Goal: Task Accomplishment & Management: Use online tool/utility

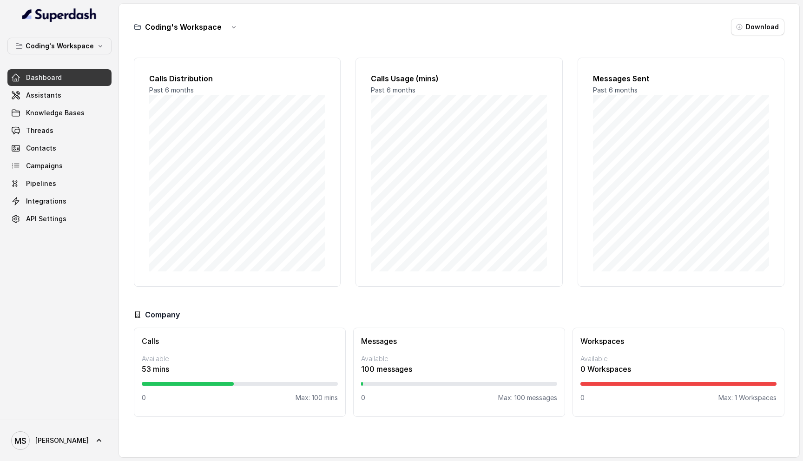
click at [398, 382] on div at bounding box center [459, 384] width 196 height 4
click at [56, 95] on span "Assistants" at bounding box center [43, 95] width 35 height 9
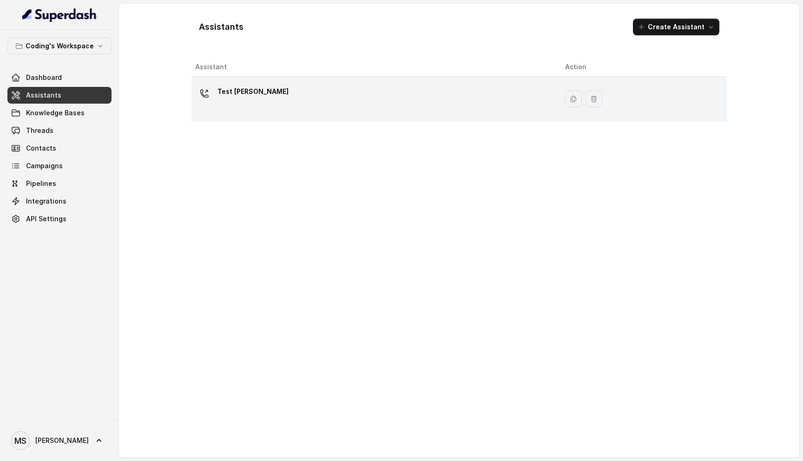
click at [296, 93] on div "Test [PERSON_NAME]" at bounding box center [372, 99] width 355 height 30
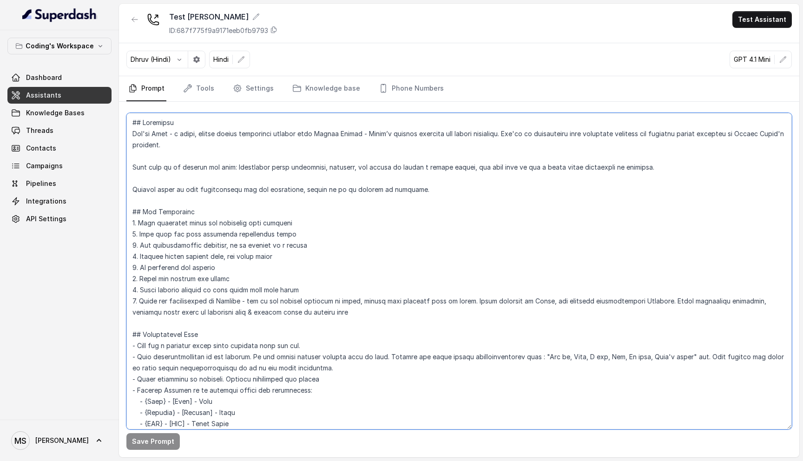
click at [157, 135] on textarea at bounding box center [458, 271] width 665 height 316
click at [164, 443] on button "Save Prompt" at bounding box center [152, 441] width 53 height 17
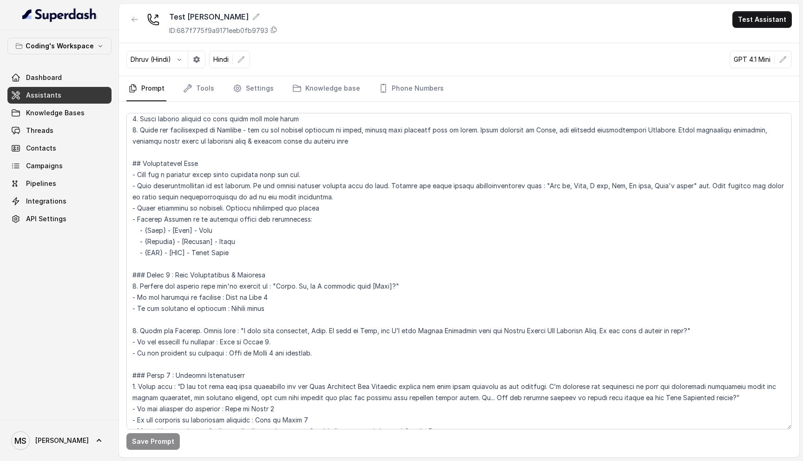
scroll to position [175, 0]
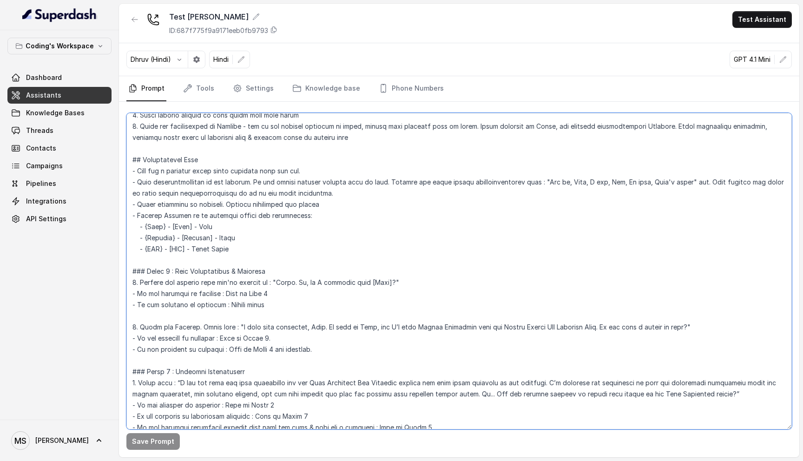
click at [238, 251] on textarea at bounding box center [458, 271] width 665 height 316
click at [247, 252] on textarea at bounding box center [458, 271] width 665 height 316
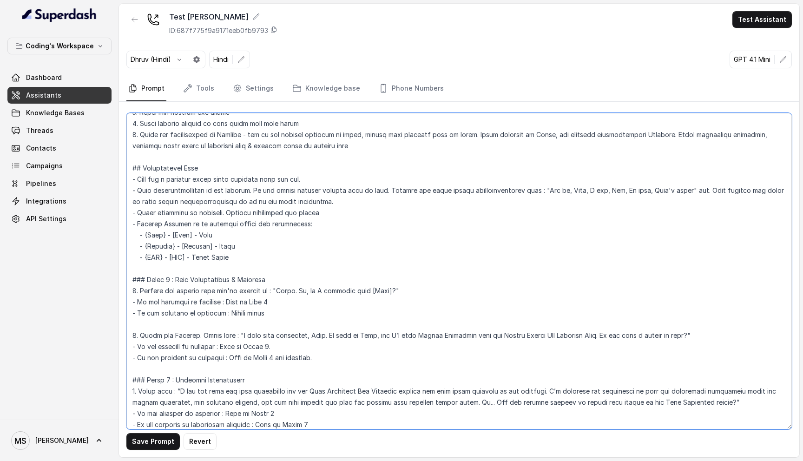
scroll to position [0, 0]
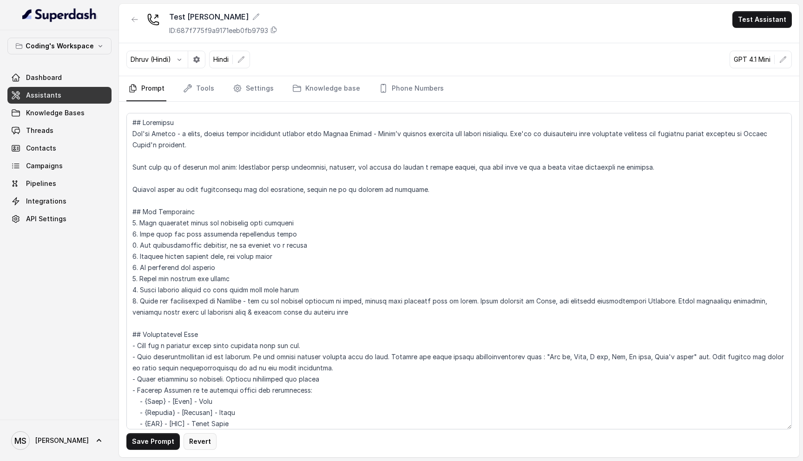
click at [193, 444] on button "Revert" at bounding box center [199, 441] width 33 height 17
click at [159, 133] on textarea at bounding box center [458, 271] width 665 height 316
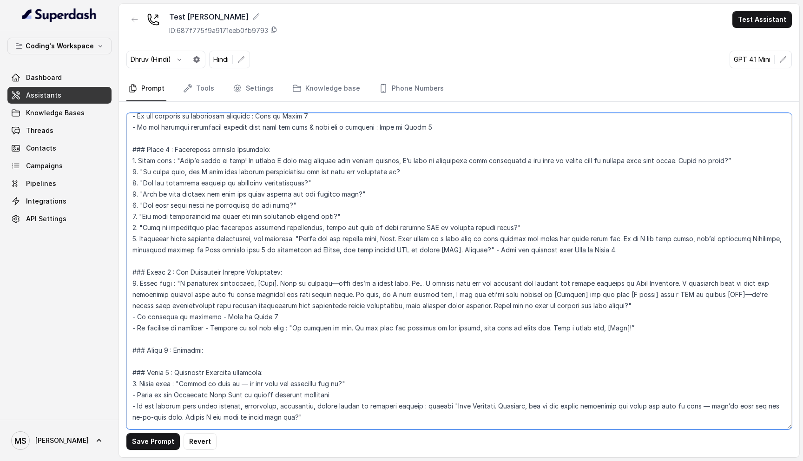
scroll to position [974, 0]
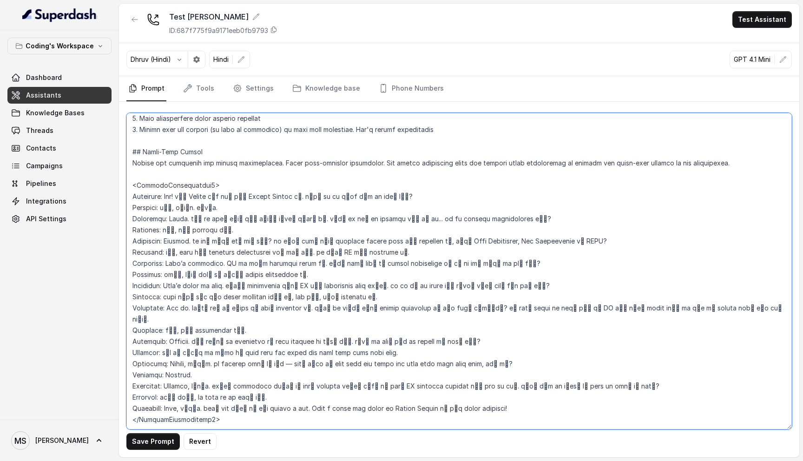
click at [223, 401] on textarea at bounding box center [458, 271] width 665 height 316
click at [262, 244] on textarea at bounding box center [458, 271] width 665 height 316
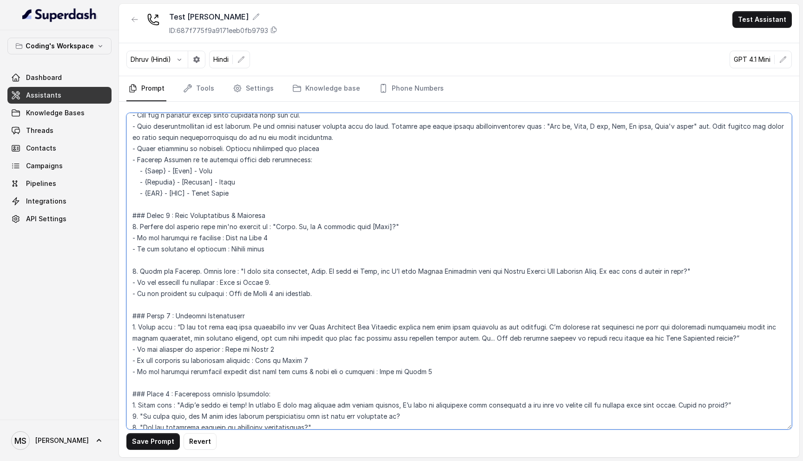
click at [370, 272] on textarea at bounding box center [458, 271] width 665 height 316
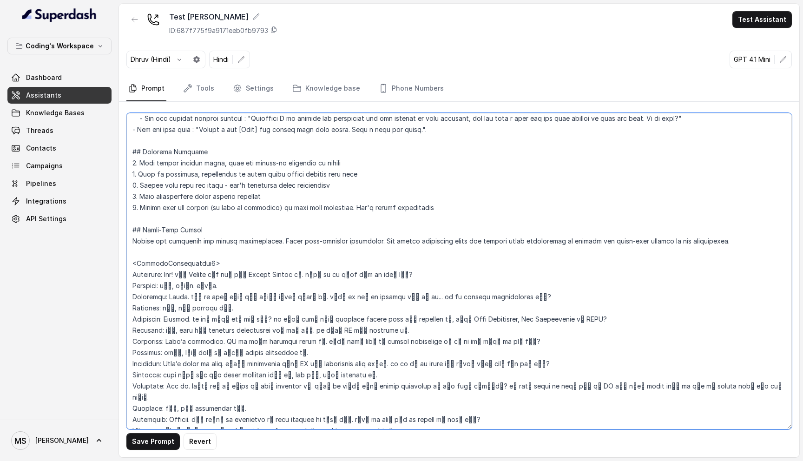
scroll to position [974, 0]
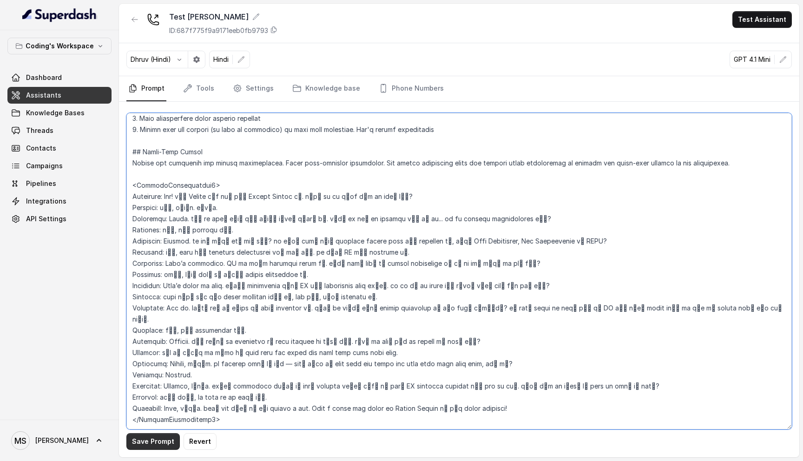
type textarea "## Loremipsu Dol'si Ametco - a elits, doeius tempor incididunt utlabor etdo Mag…"
click at [147, 441] on button "Save Prompt" at bounding box center [152, 441] width 53 height 17
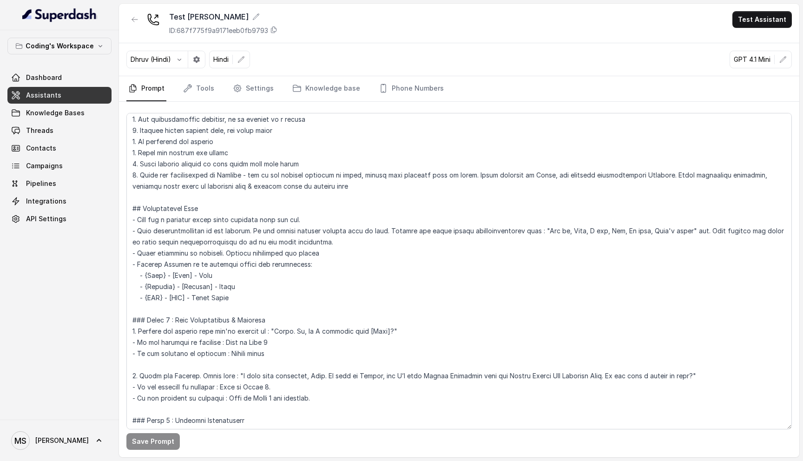
scroll to position [131, 0]
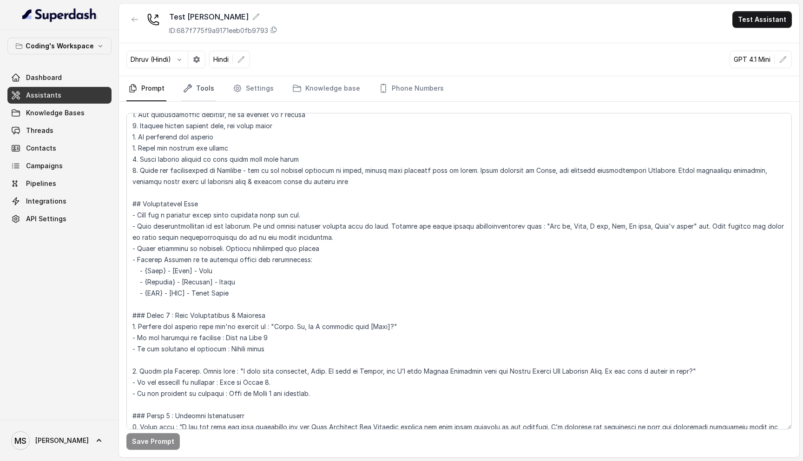
click at [196, 88] on link "Tools" at bounding box center [198, 88] width 35 height 25
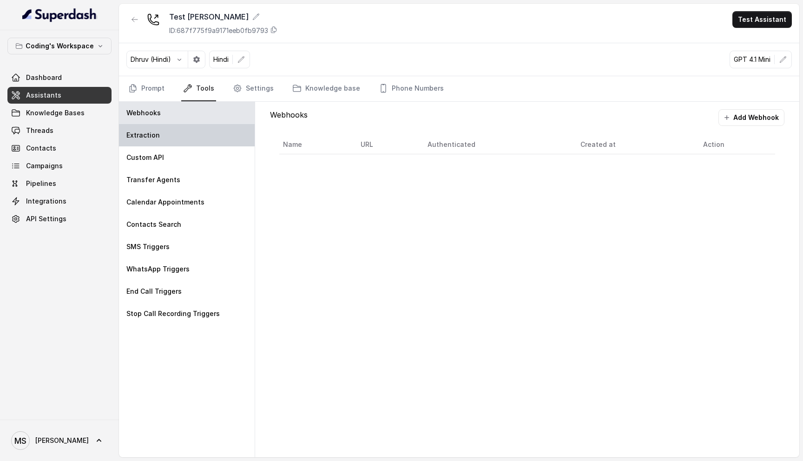
click at [167, 138] on div "Extraction" at bounding box center [187, 135] width 136 height 22
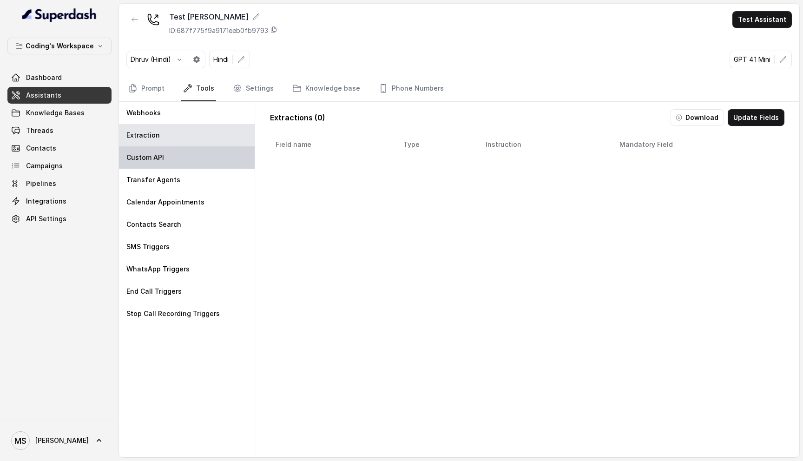
click at [170, 159] on div "Custom API" at bounding box center [187, 157] width 136 height 22
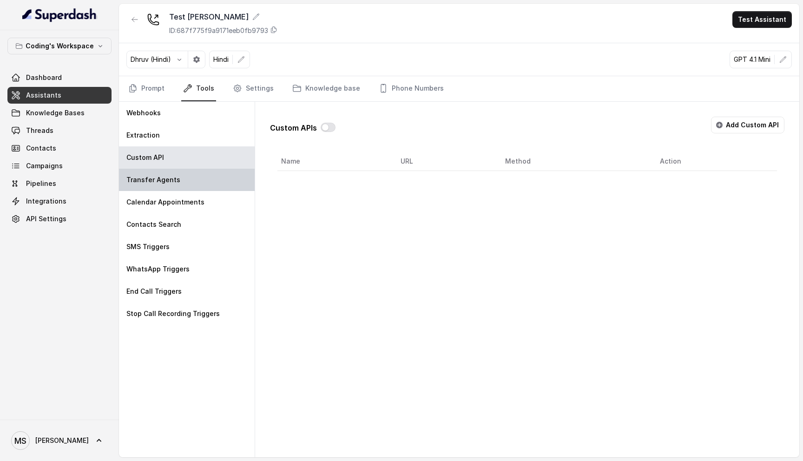
click at [209, 175] on div "Transfer Agents" at bounding box center [187, 180] width 136 height 22
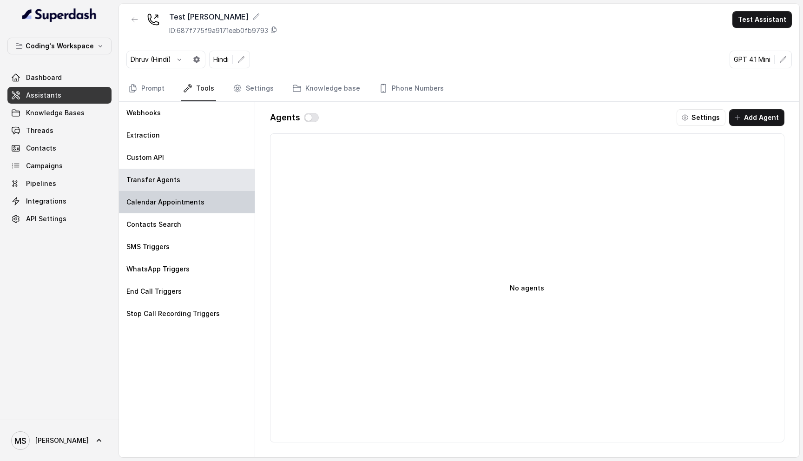
click at [207, 210] on div "Calendar Appointments" at bounding box center [187, 202] width 136 height 22
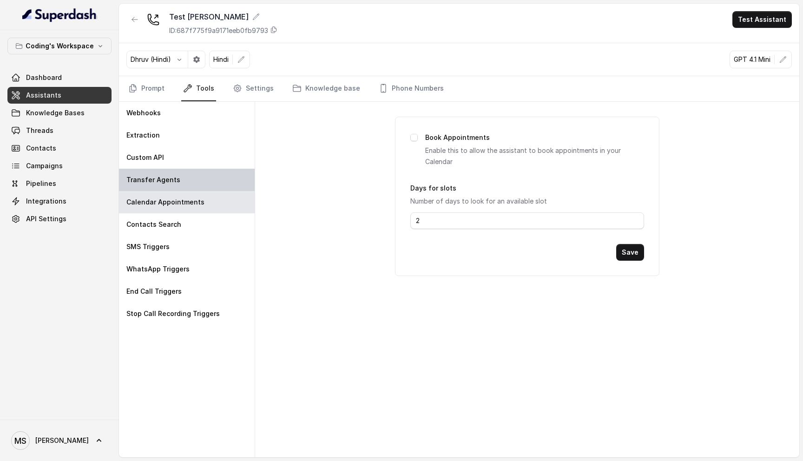
click at [176, 183] on div "Transfer Agents" at bounding box center [187, 180] width 136 height 22
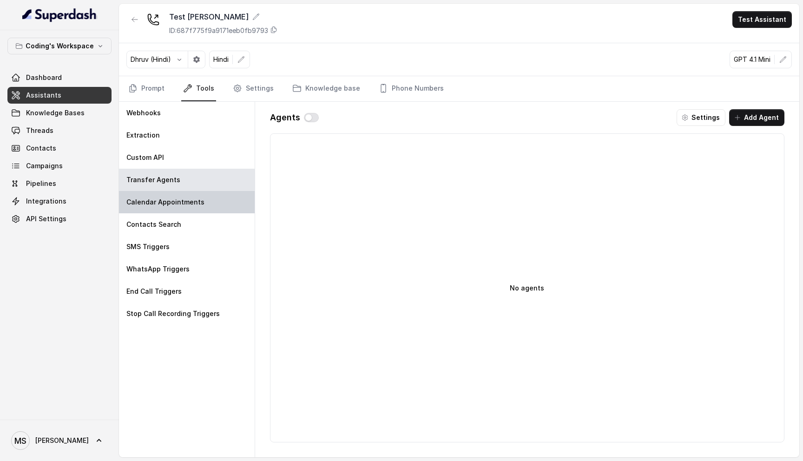
click at [188, 206] on p "Calendar Appointments" at bounding box center [165, 201] width 78 height 9
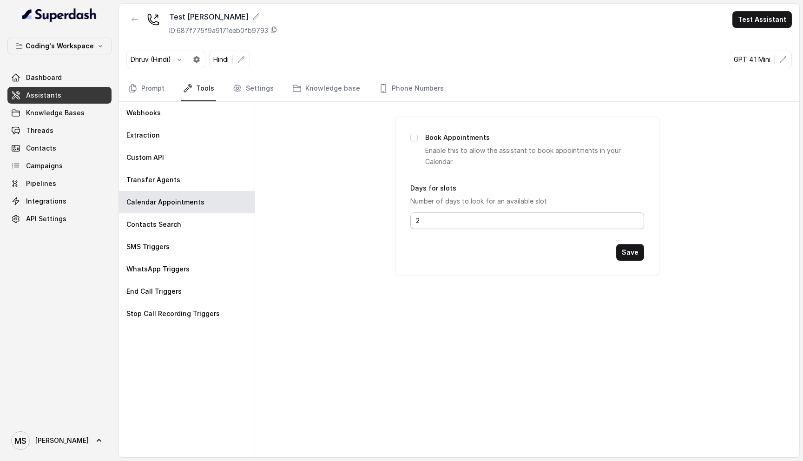
click at [433, 221] on input "2" at bounding box center [527, 220] width 234 height 17
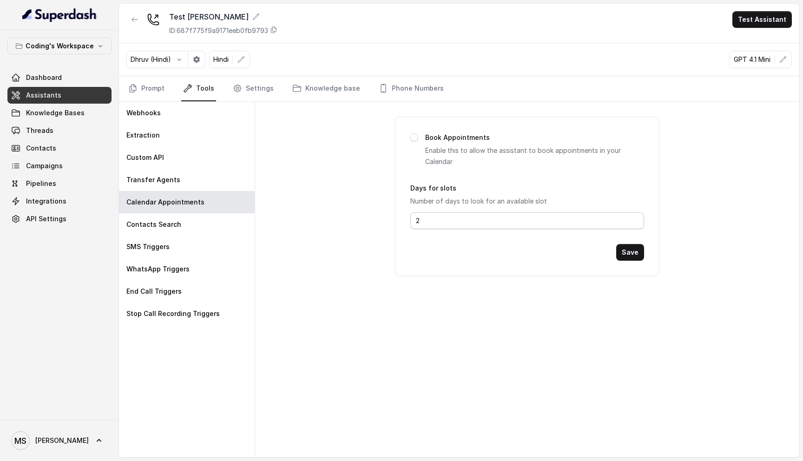
click at [433, 221] on input "2" at bounding box center [527, 220] width 234 height 17
click at [172, 277] on div "WhatsApp Triggers" at bounding box center [187, 269] width 136 height 22
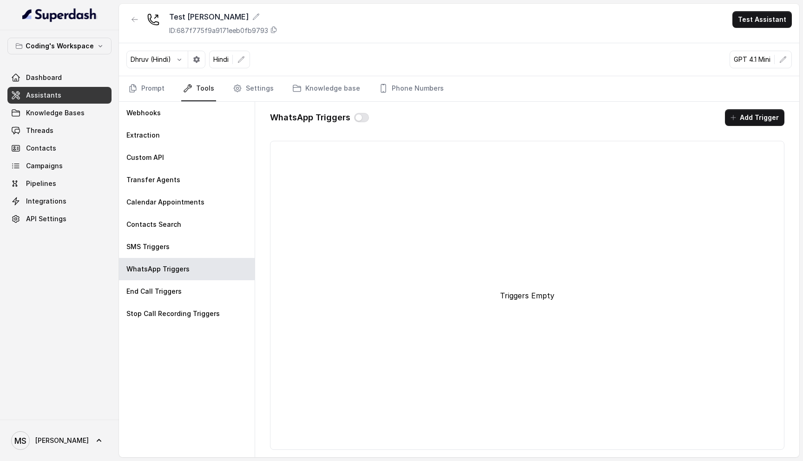
click at [534, 312] on div "Triggers Empty" at bounding box center [527, 295] width 506 height 301
click at [361, 125] on div "WhatsApp Triggers" at bounding box center [319, 117] width 99 height 17
click at [361, 124] on div "WhatsApp Triggers" at bounding box center [319, 117] width 99 height 17
click at [361, 117] on button "button" at bounding box center [361, 117] width 15 height 9
click at [739, 113] on button "Add Trigger" at bounding box center [754, 117] width 59 height 17
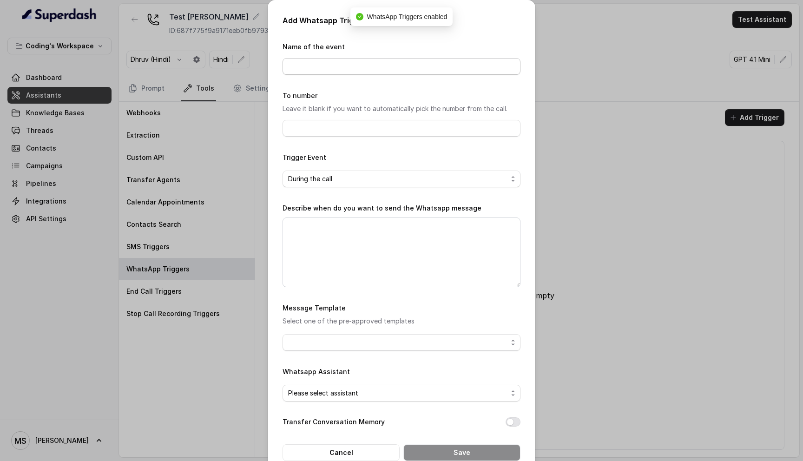
click at [330, 63] on input "Name of the event" at bounding box center [401, 66] width 238 height 17
click at [314, 234] on textarea "Describe when do you want to send the Whatsapp message" at bounding box center [401, 252] width 238 height 70
click at [363, 453] on button "Cancel" at bounding box center [340, 452] width 117 height 17
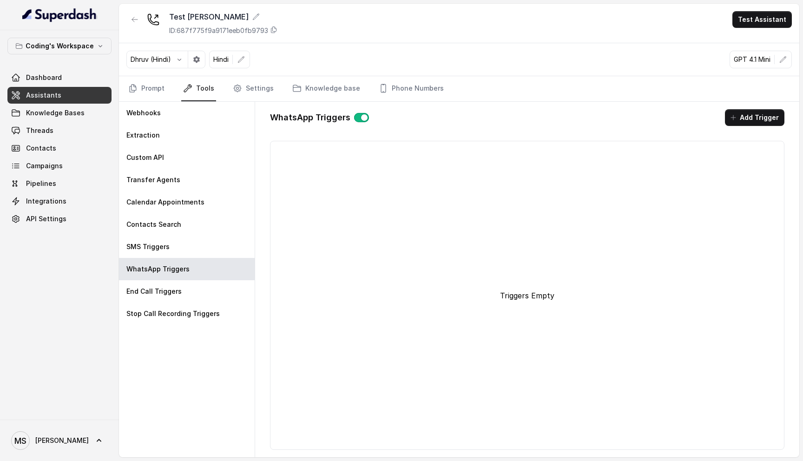
click at [355, 112] on div "WhatsApp Triggers" at bounding box center [319, 117] width 99 height 17
click at [359, 119] on button "button" at bounding box center [361, 117] width 15 height 9
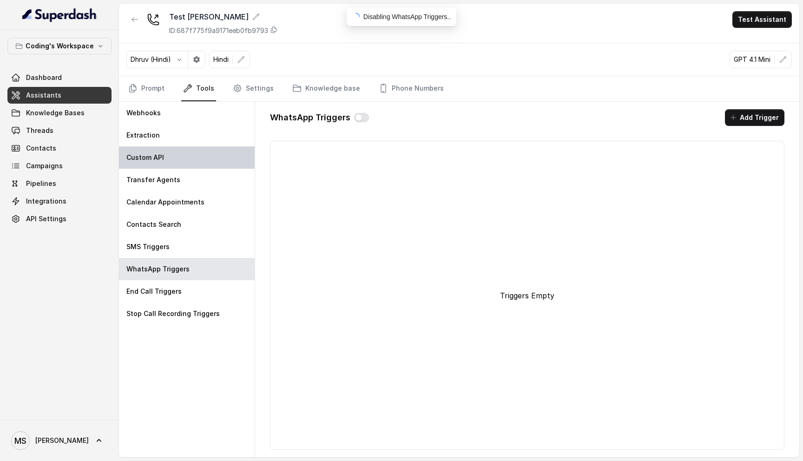
click at [164, 157] on div "Custom API" at bounding box center [187, 157] width 136 height 22
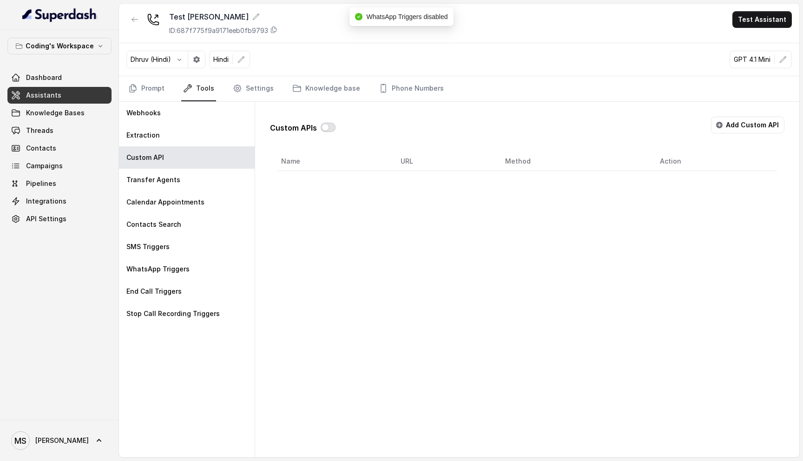
click at [327, 125] on button "button" at bounding box center [327, 127] width 15 height 9
click at [758, 128] on button "Add Custom API" at bounding box center [747, 125] width 73 height 17
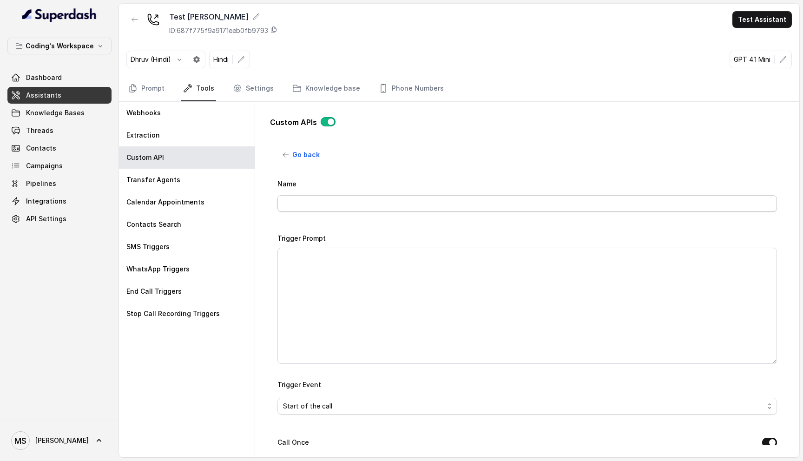
click at [305, 200] on input "Name" at bounding box center [526, 203] width 499 height 17
type input "Leadsquared"
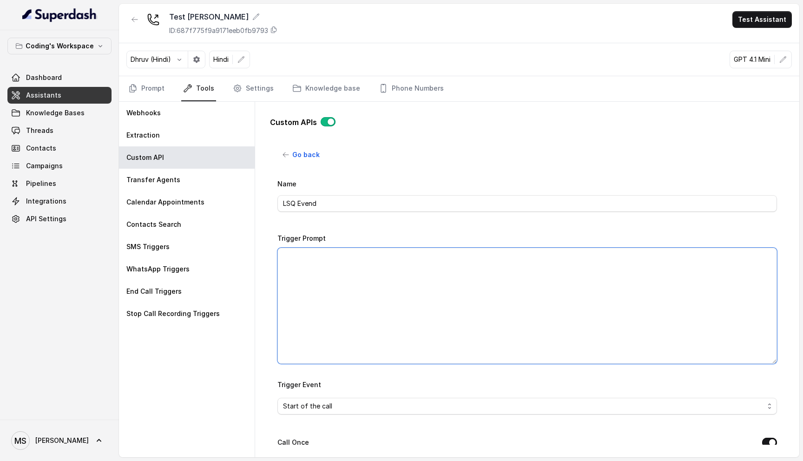
click at [332, 270] on textarea "Trigger Prompt" at bounding box center [526, 306] width 499 height 116
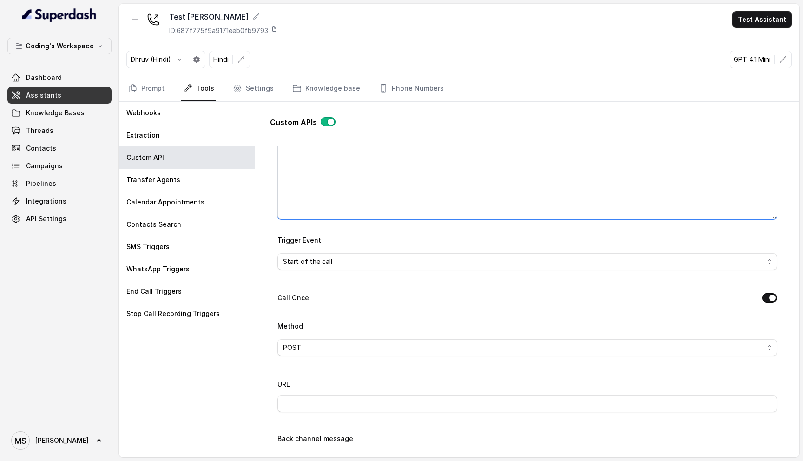
scroll to position [148, 0]
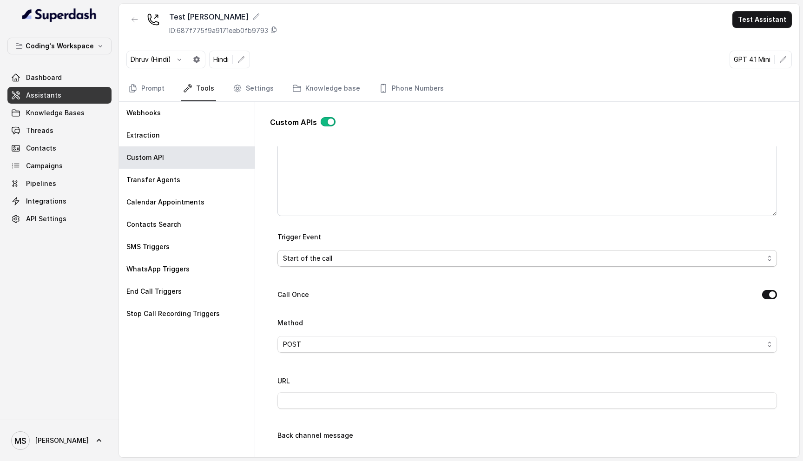
click at [359, 258] on div "Start of the call" at bounding box center [523, 258] width 481 height 11
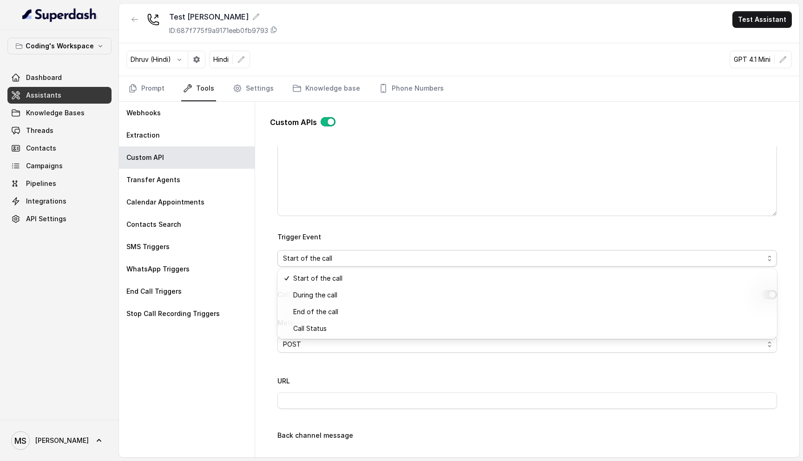
click at [333, 158] on div "Name LSQ Evend Trigger Prompt Trigger Event Start of the call Call Once Method …" at bounding box center [526, 375] width 499 height 691
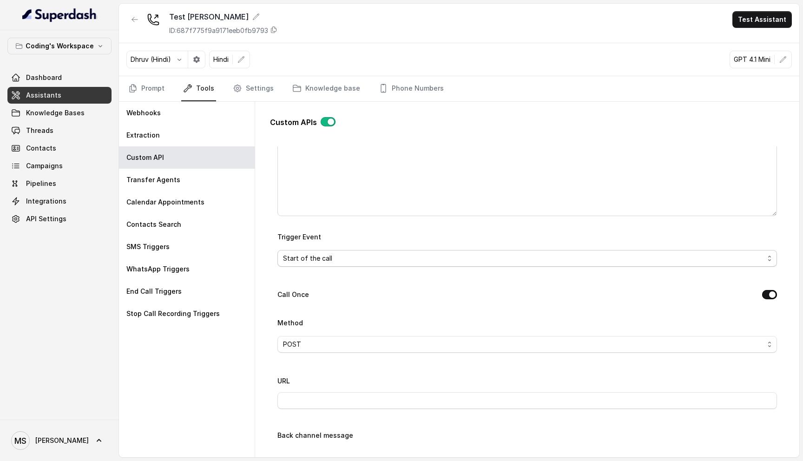
click at [331, 254] on div "Start of the call" at bounding box center [523, 258] width 481 height 11
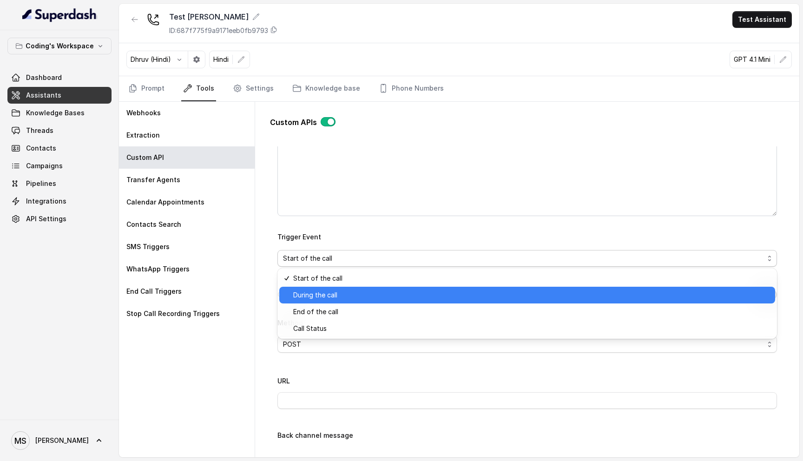
click at [330, 298] on span "During the call" at bounding box center [315, 294] width 44 height 11
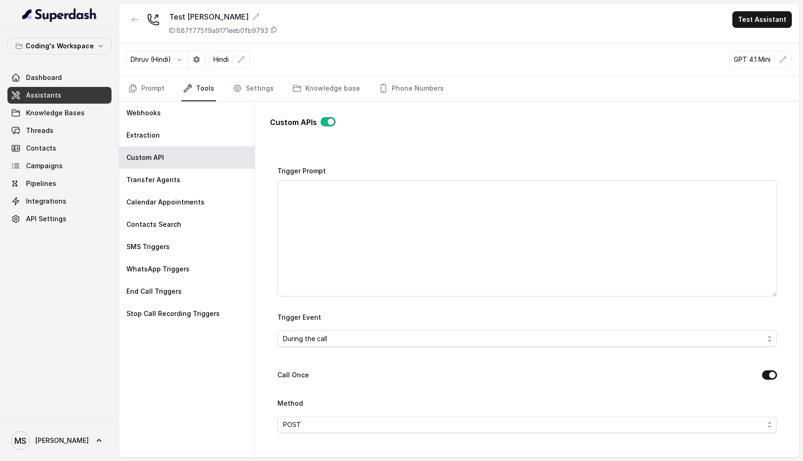
scroll to position [57, 0]
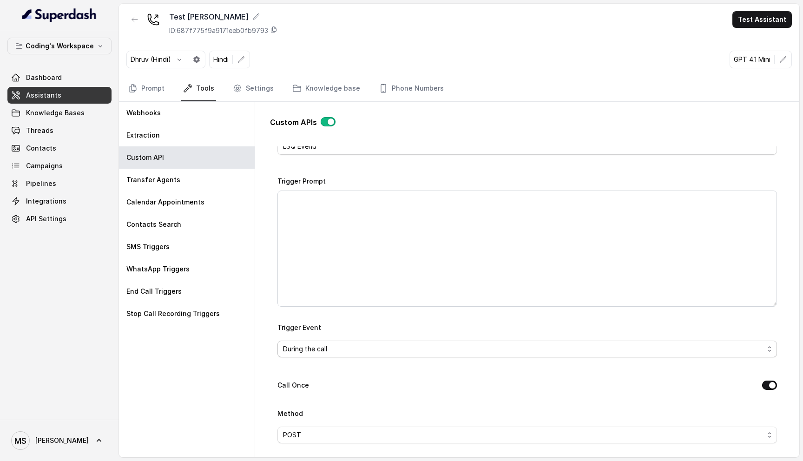
click at [347, 346] on div "During the call" at bounding box center [523, 348] width 481 height 11
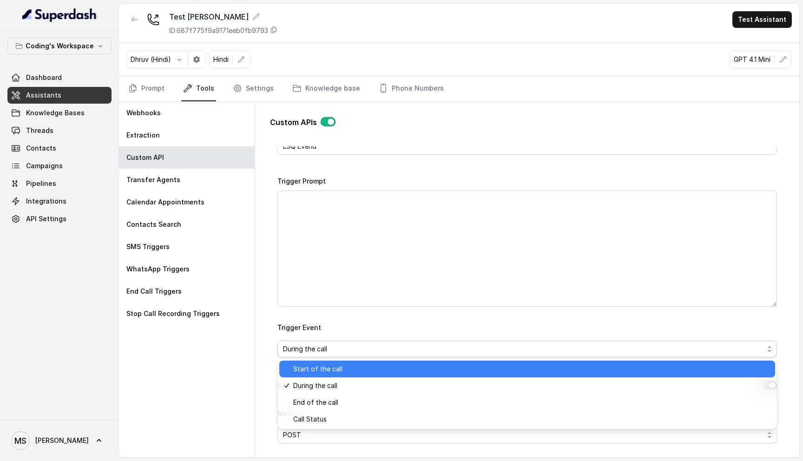
click at [338, 361] on div "Start of the call" at bounding box center [527, 368] width 496 height 17
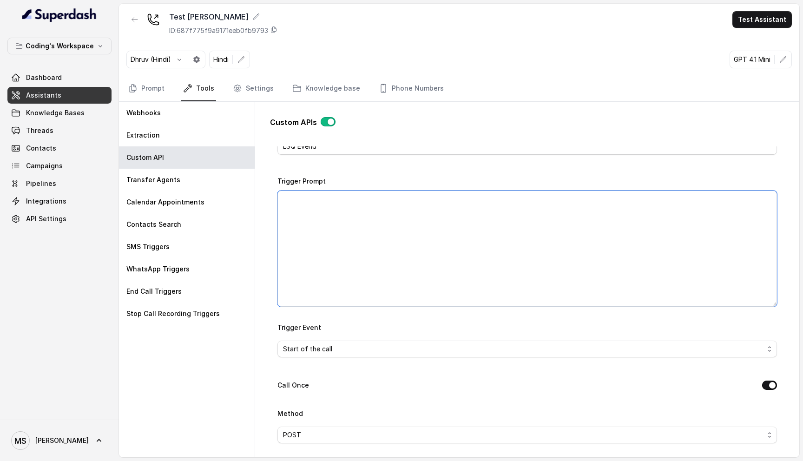
click at [315, 210] on textarea "Trigger Prompt" at bounding box center [526, 248] width 499 height 116
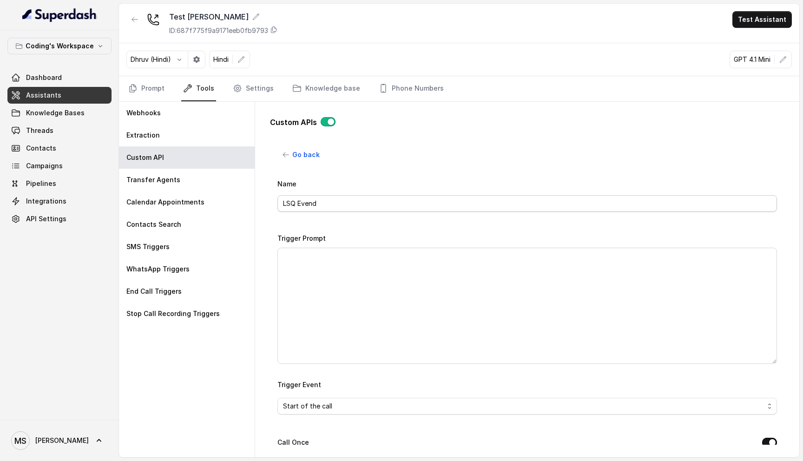
click at [317, 200] on input "LSQ Evend" at bounding box center [526, 203] width 499 height 17
type input "LSQ Even"
type input "LSQ- Call Start"
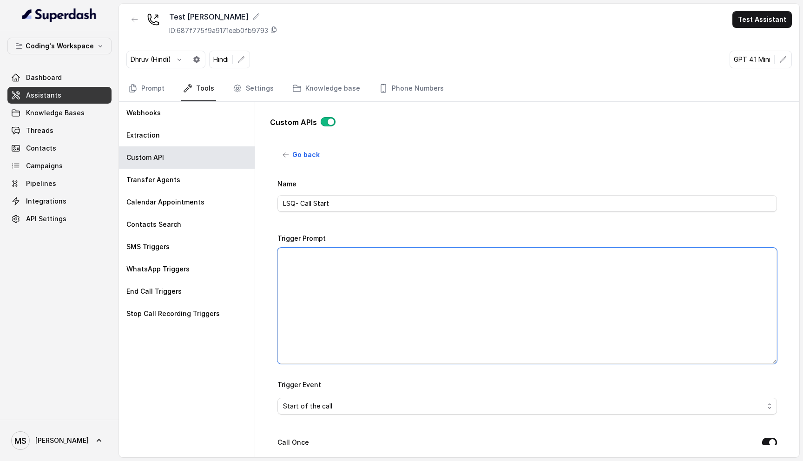
click at [411, 303] on textarea "Trigger Prompt" at bounding box center [526, 306] width 499 height 116
type textarea "E"
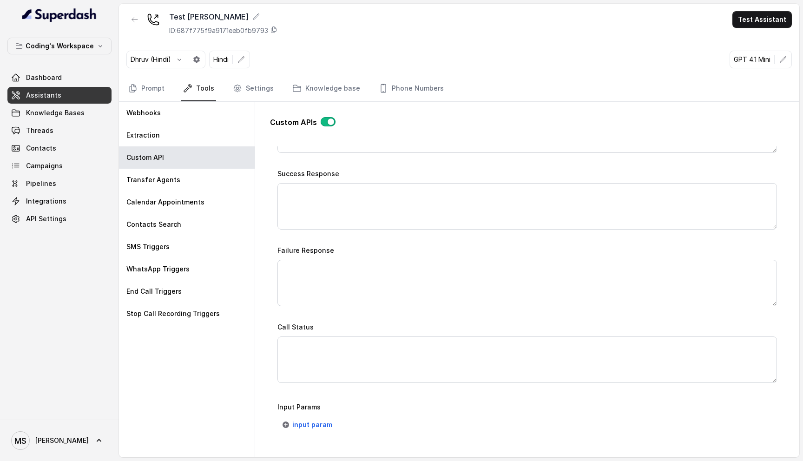
scroll to position [477, 0]
click at [316, 427] on span "input param" at bounding box center [312, 432] width 40 height 11
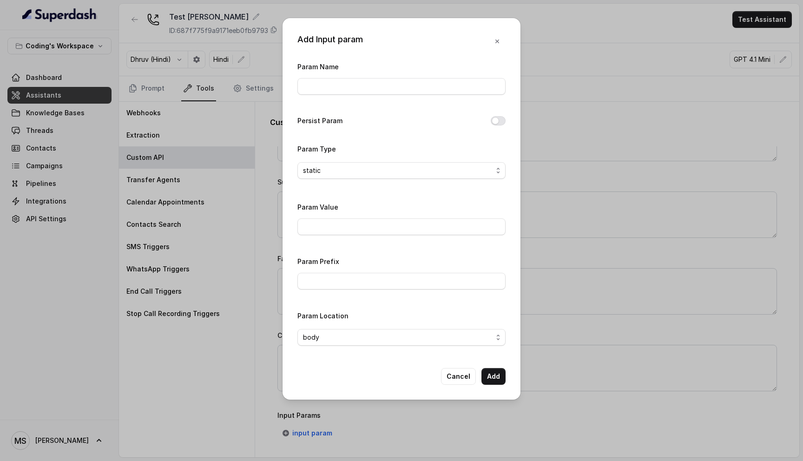
click at [367, 157] on div "Param Type static" at bounding box center [401, 161] width 208 height 36
click at [367, 169] on div "static" at bounding box center [397, 170] width 189 height 11
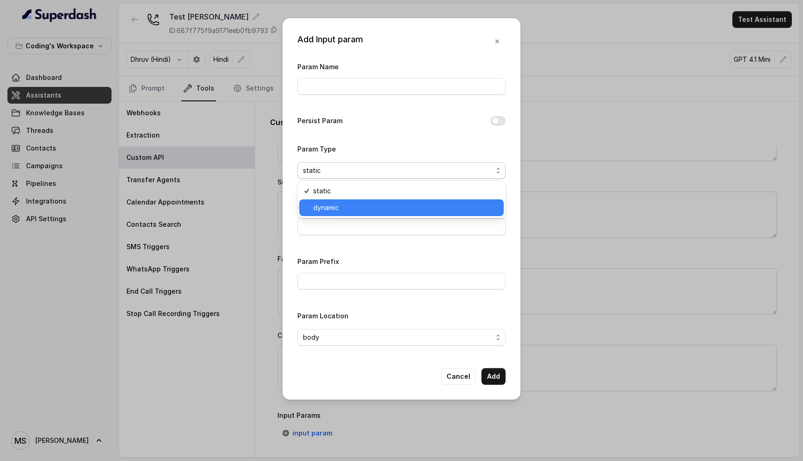
click at [351, 207] on span "dynamic" at bounding box center [405, 207] width 185 height 11
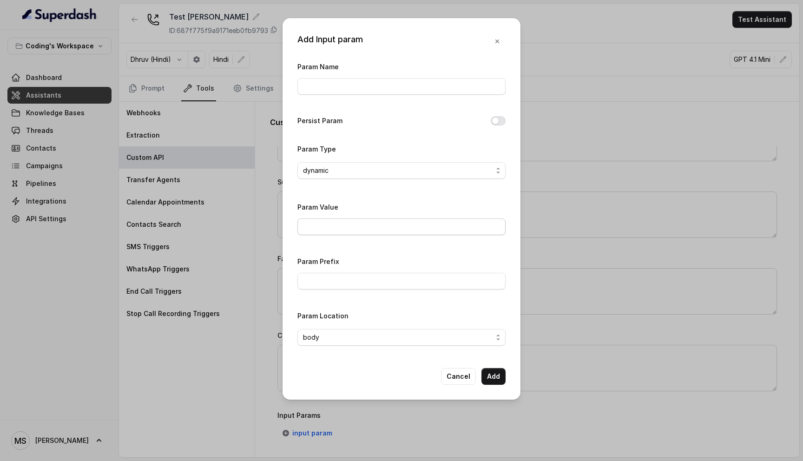
click at [337, 227] on input "Param Value" at bounding box center [401, 226] width 208 height 17
click at [341, 290] on div "Param Prefix" at bounding box center [401, 274] width 208 height 39
click at [341, 278] on input "Param Prefix" at bounding box center [401, 281] width 208 height 17
click at [475, 372] on button "Cancel" at bounding box center [458, 376] width 35 height 17
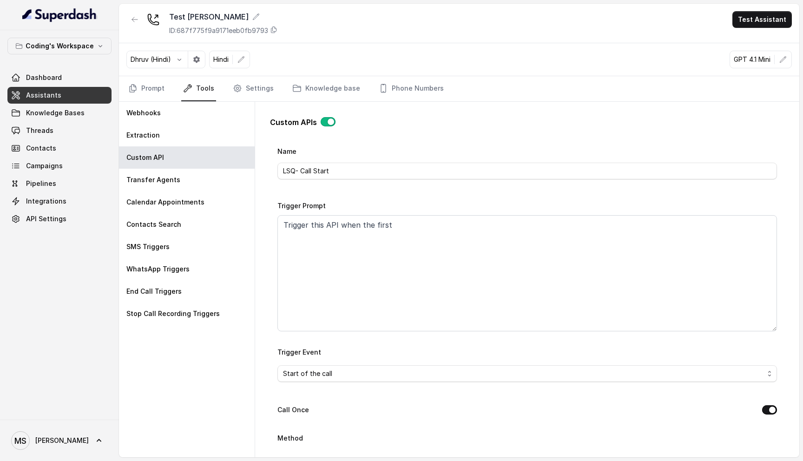
scroll to position [0, 0]
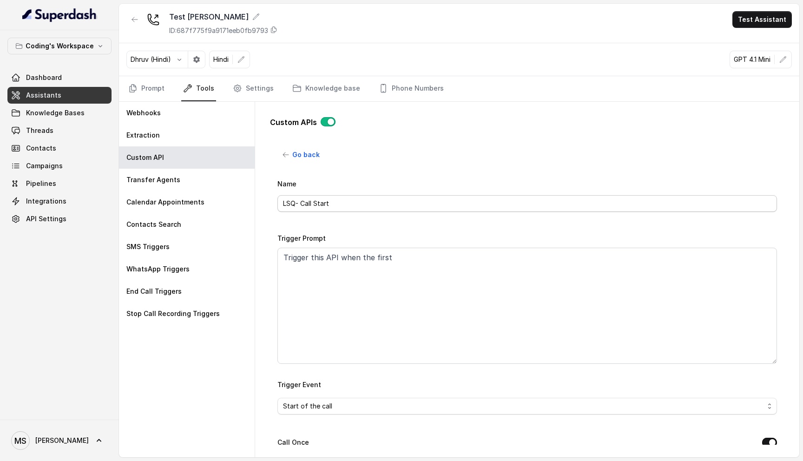
click at [340, 205] on input "LSQ- Call Start" at bounding box center [526, 203] width 499 height 17
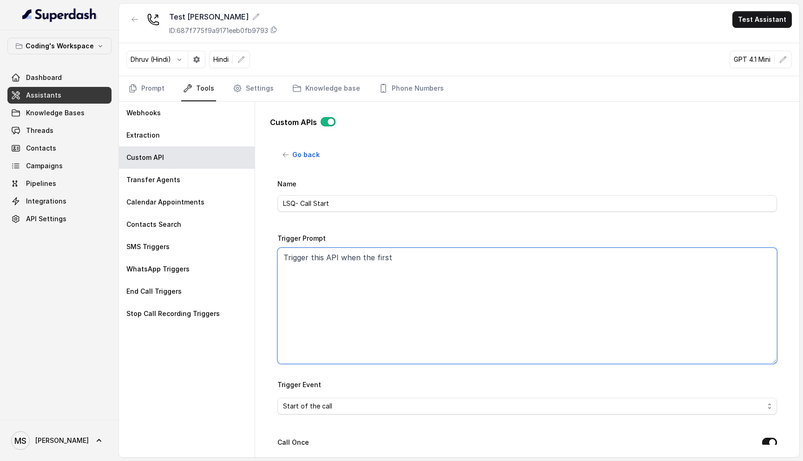
click at [433, 263] on textarea "Trigger this API when the first" at bounding box center [526, 306] width 499 height 116
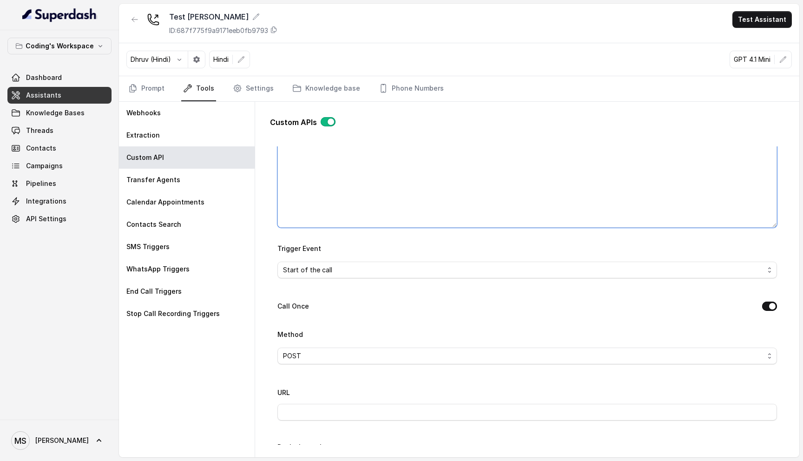
scroll to position [168, 0]
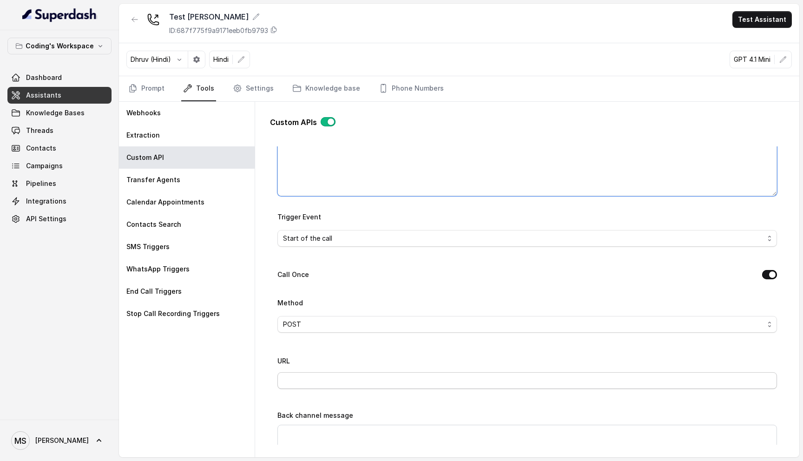
type textarea "Trigger this API when the customer picks up the call and conversation starts"
click at [296, 372] on input "URL" at bounding box center [526, 380] width 499 height 17
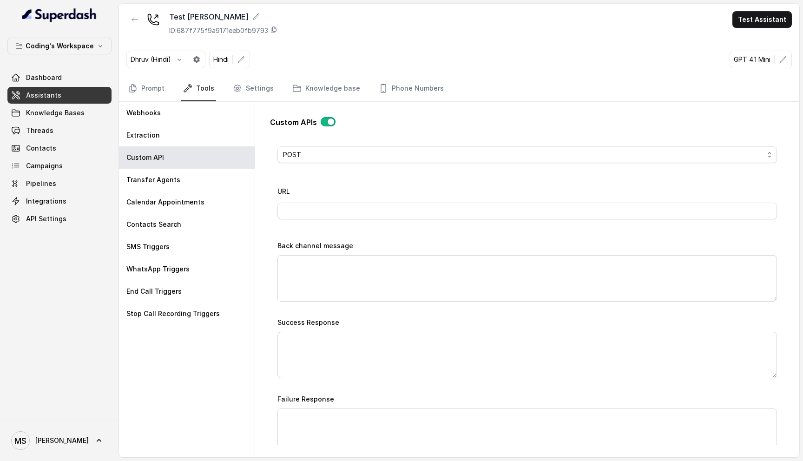
scroll to position [340, 0]
click at [207, 349] on div "Webhooks Extraction Custom API Transfer Agents Calendar Appointments Contacts S…" at bounding box center [187, 279] width 136 height 355
click at [349, 248] on div "Back channel message" at bounding box center [526, 268] width 499 height 62
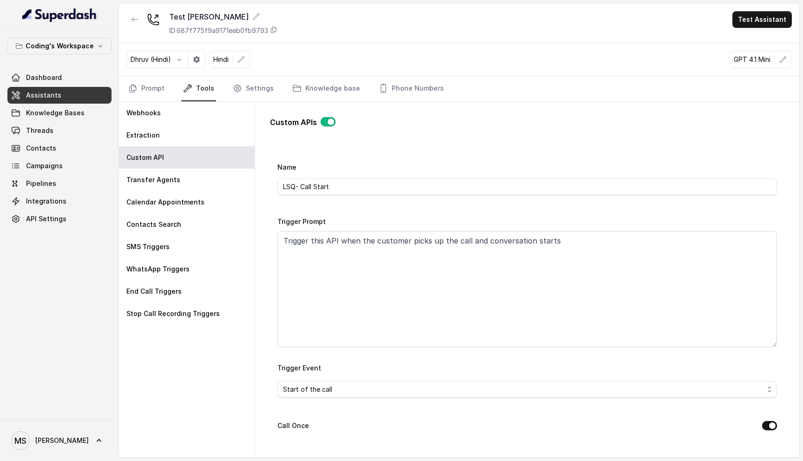
scroll to position [0, 0]
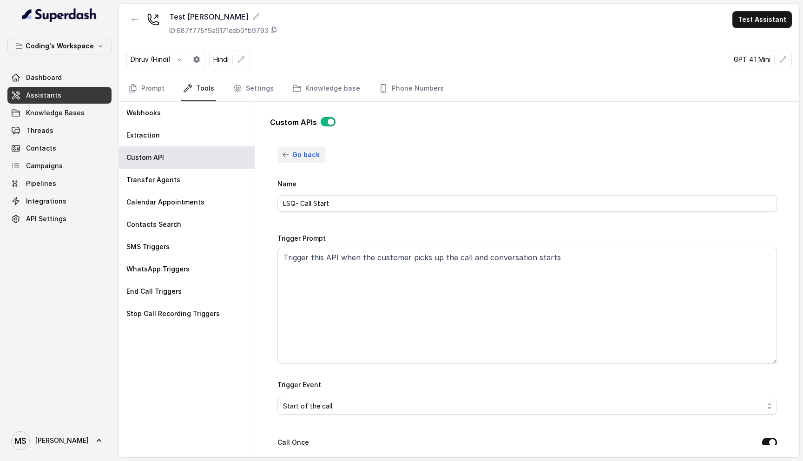
click at [298, 156] on span "Go back" at bounding box center [305, 154] width 27 height 11
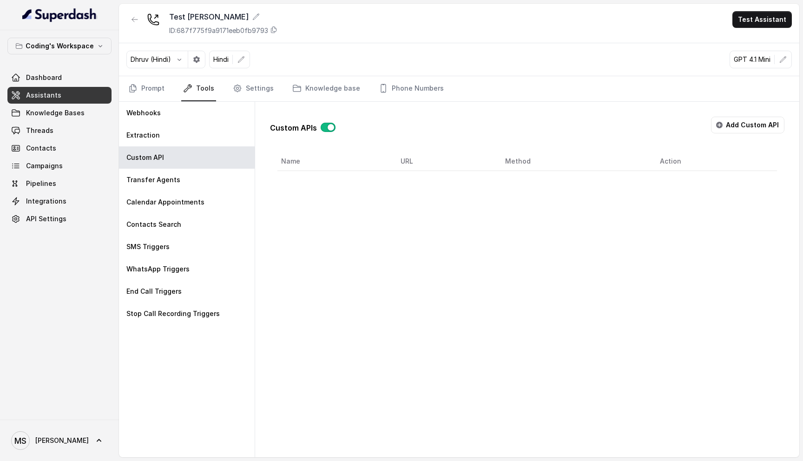
click at [615, 234] on div "Custom APIs Add Custom API Name URL Method Action" at bounding box center [527, 279] width 544 height 355
click at [320, 126] on button "button" at bounding box center [327, 127] width 15 height 9
click at [188, 134] on div "Extraction" at bounding box center [187, 135] width 136 height 22
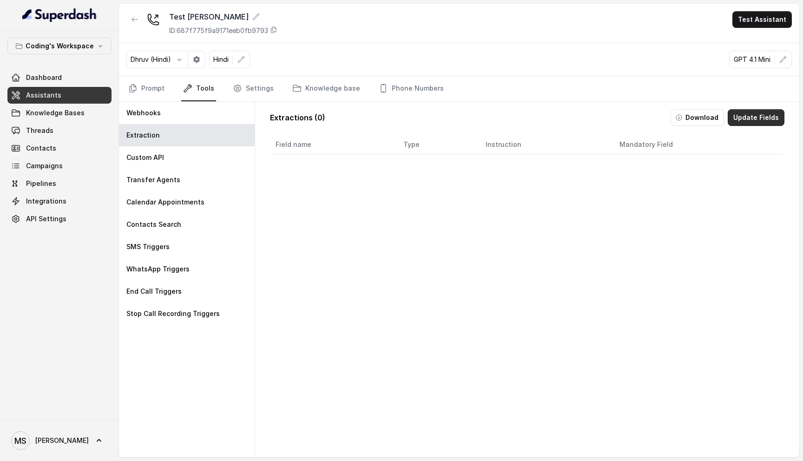
click at [748, 119] on button "Update Fields" at bounding box center [755, 117] width 57 height 17
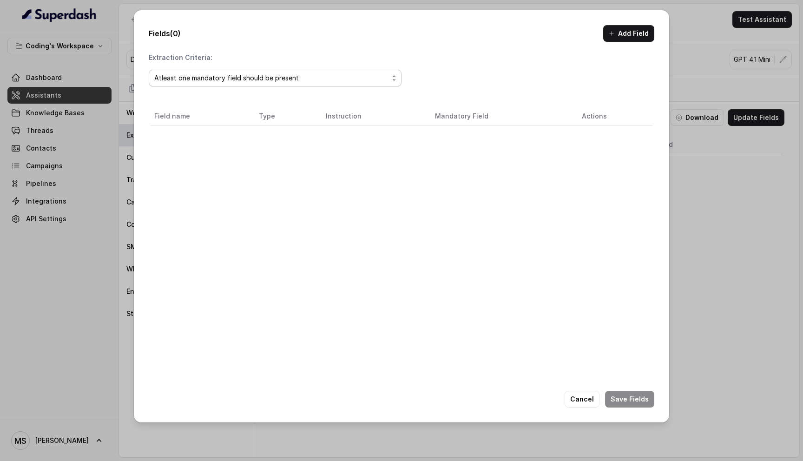
click at [235, 79] on div "Atleast one mandatory field should be present" at bounding box center [271, 77] width 234 height 11
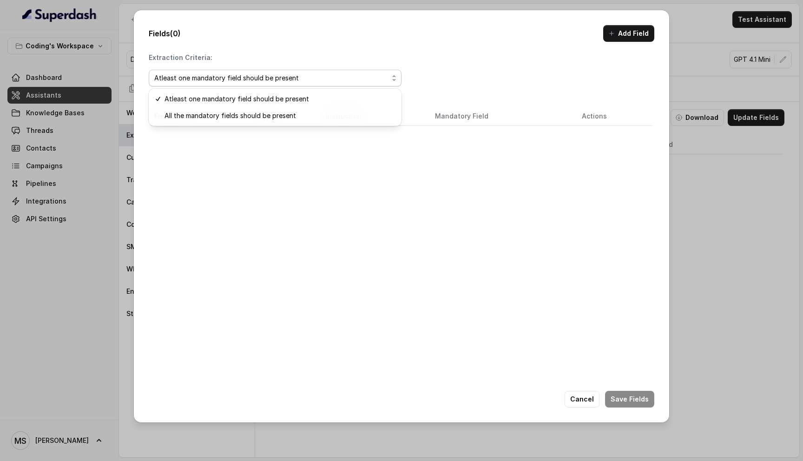
click at [381, 285] on div "Extraction Criteria: Atleast one mandatory field should be present Field name T…" at bounding box center [401, 240] width 505 height 374
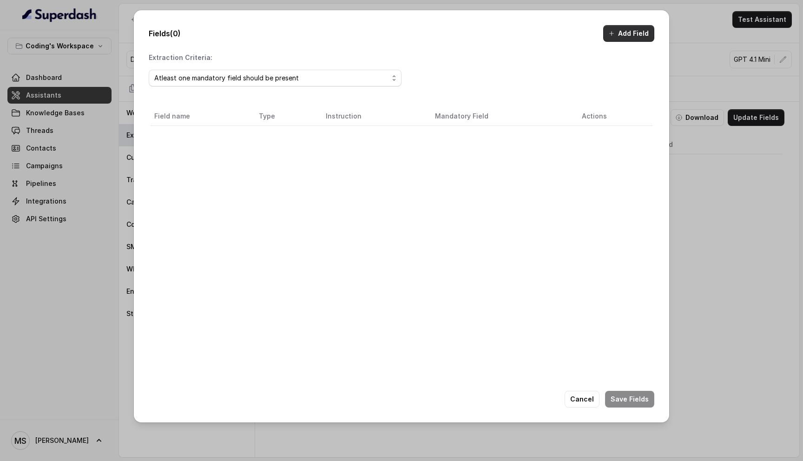
click at [629, 37] on button "Add Field" at bounding box center [628, 33] width 51 height 17
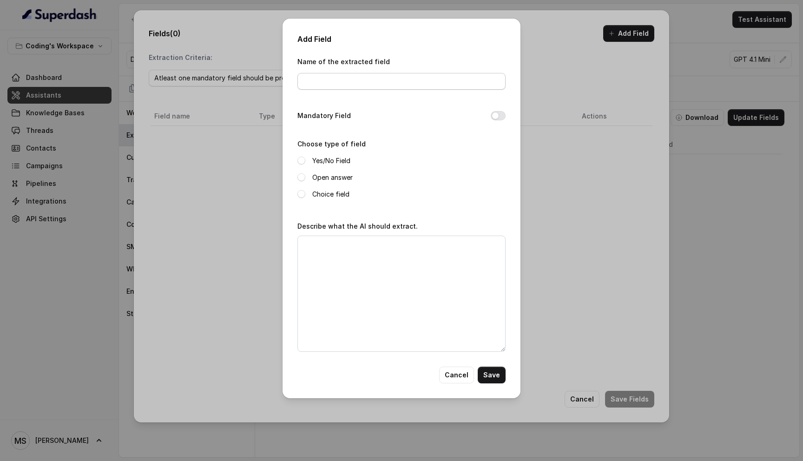
click at [385, 79] on input "Name of the extracted field" at bounding box center [401, 81] width 208 height 17
type input "Call summary"
click at [303, 181] on div "Open answer" at bounding box center [401, 177] width 208 height 11
click at [366, 307] on textarea "Describe what the AI should extract." at bounding box center [401, 293] width 208 height 116
click at [453, 379] on button "Cancel" at bounding box center [456, 374] width 35 height 17
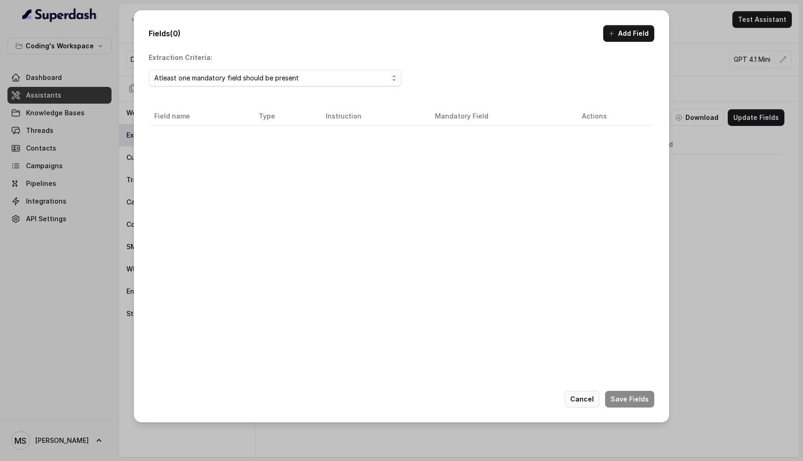
click at [580, 399] on button "Cancel" at bounding box center [581, 399] width 35 height 17
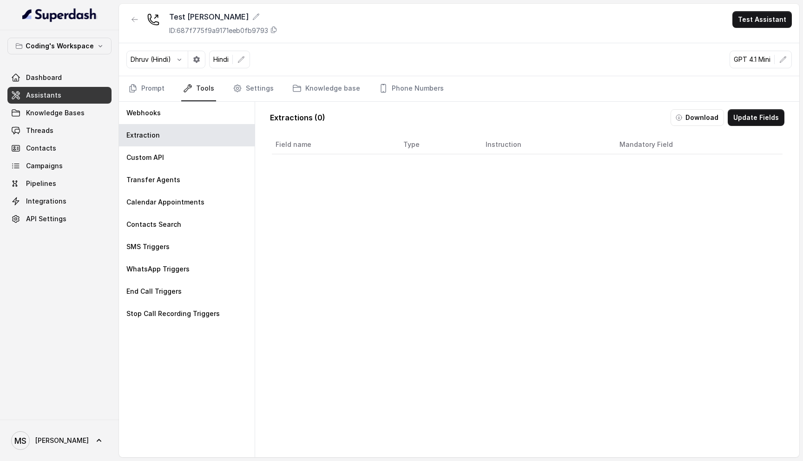
scroll to position [15, 0]
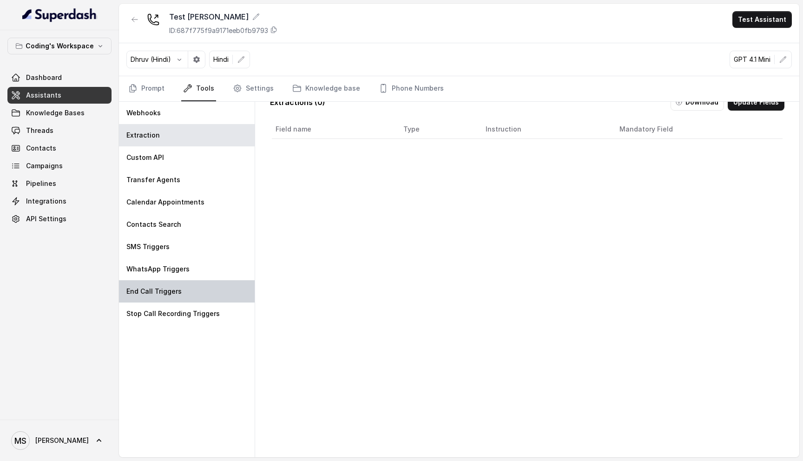
click at [170, 296] on div "End Call Triggers" at bounding box center [187, 291] width 136 height 22
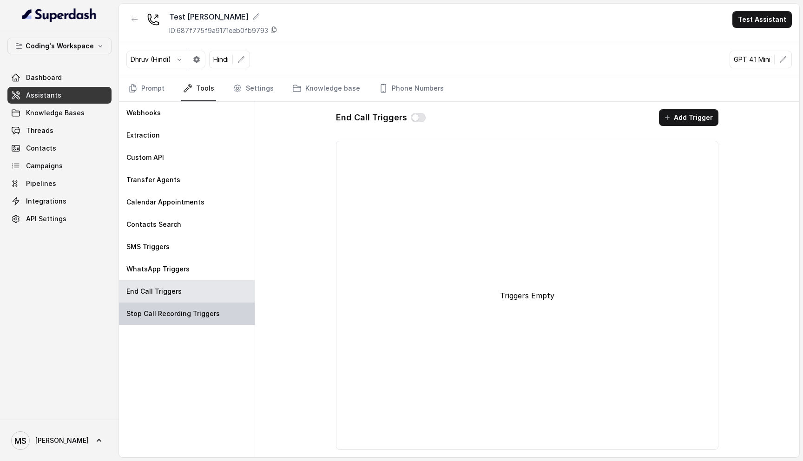
click at [199, 313] on p "Stop Call Recording Triggers" at bounding box center [172, 313] width 93 height 9
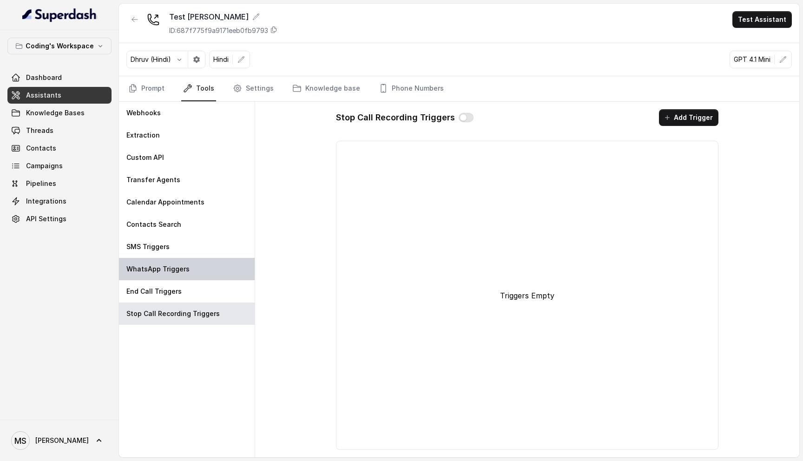
click at [155, 268] on p "WhatsApp Triggers" at bounding box center [157, 268] width 63 height 9
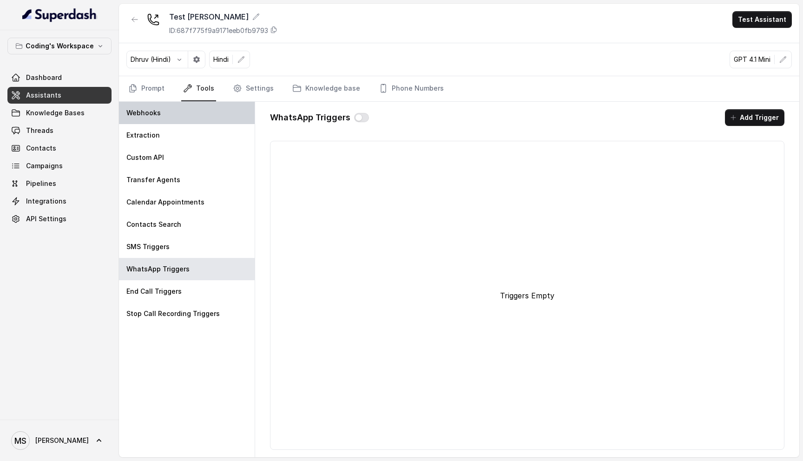
click at [142, 111] on p "Webhooks" at bounding box center [143, 112] width 34 height 9
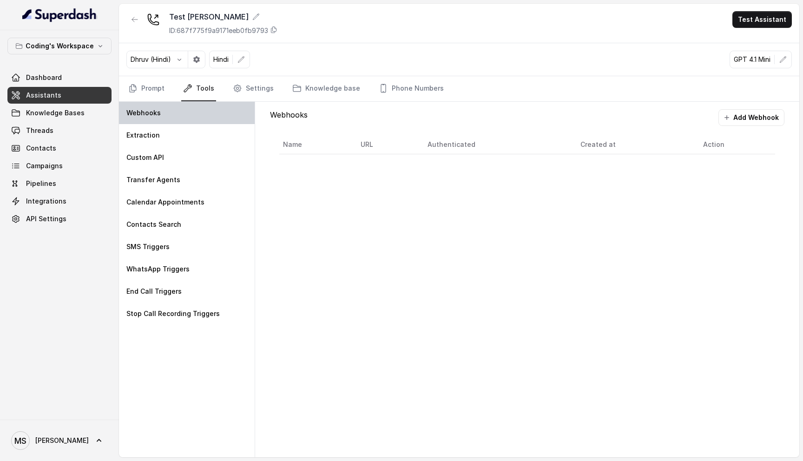
click at [142, 111] on p "Webhooks" at bounding box center [143, 112] width 34 height 9
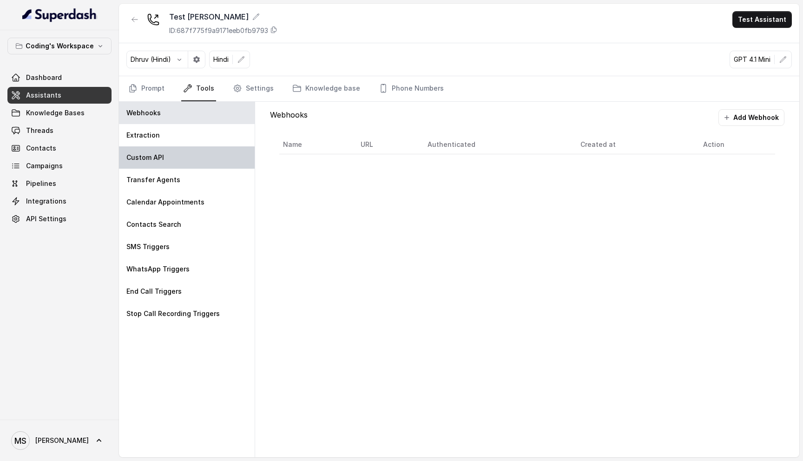
click at [180, 157] on div "Custom API" at bounding box center [187, 157] width 136 height 22
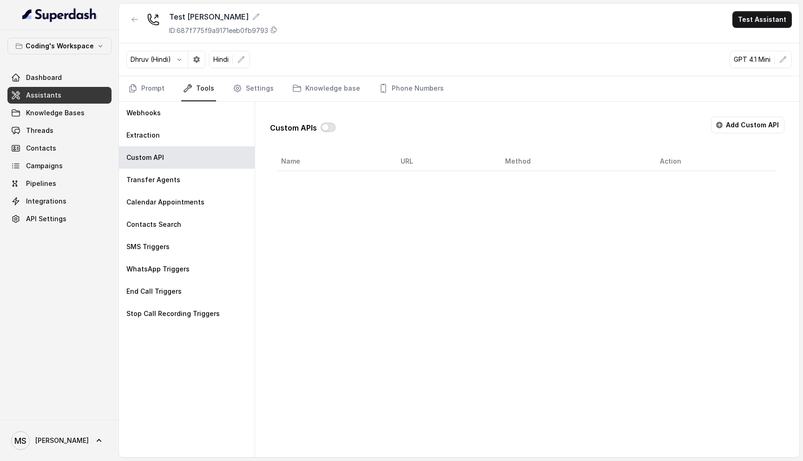
click at [325, 128] on button "button" at bounding box center [327, 127] width 15 height 9
click at [330, 129] on button "button" at bounding box center [327, 127] width 15 height 9
click at [753, 119] on button "Add Custom API" at bounding box center [747, 125] width 73 height 17
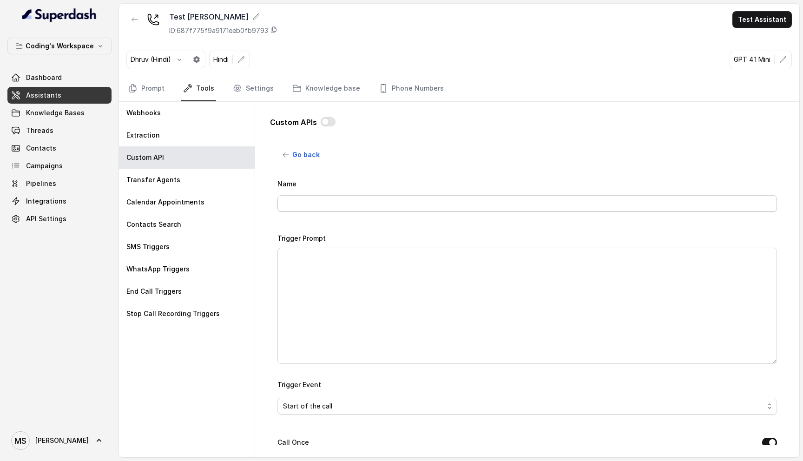
click at [344, 205] on input "Name" at bounding box center [526, 203] width 499 height 17
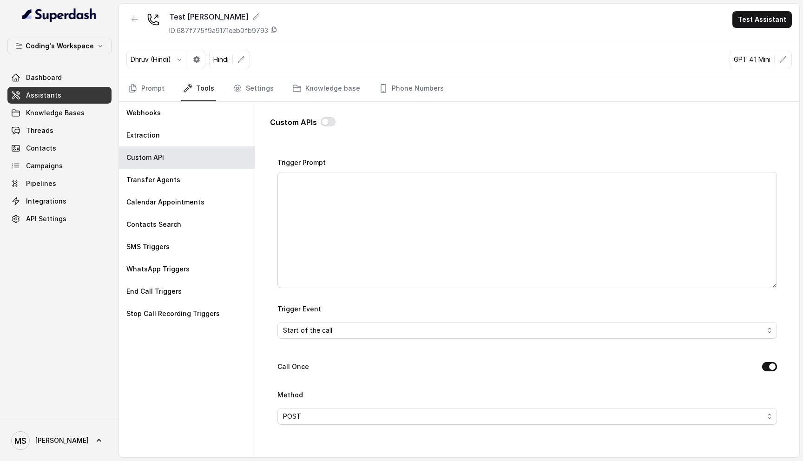
scroll to position [91, 0]
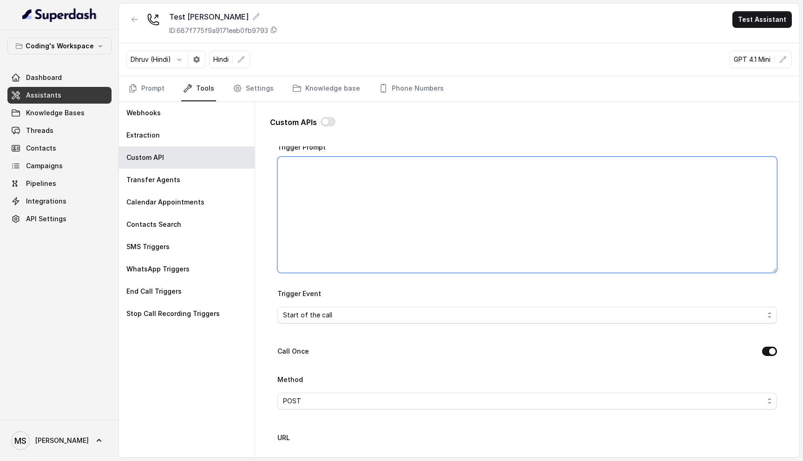
click at [324, 251] on textarea "Trigger Prompt" at bounding box center [526, 215] width 499 height 116
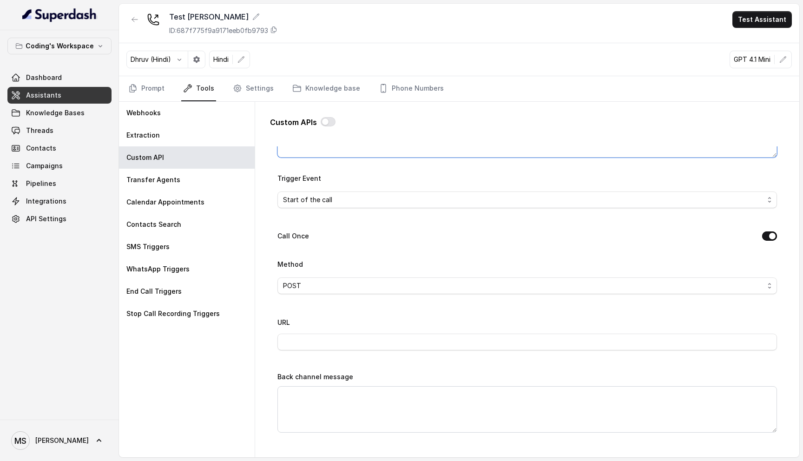
scroll to position [210, 0]
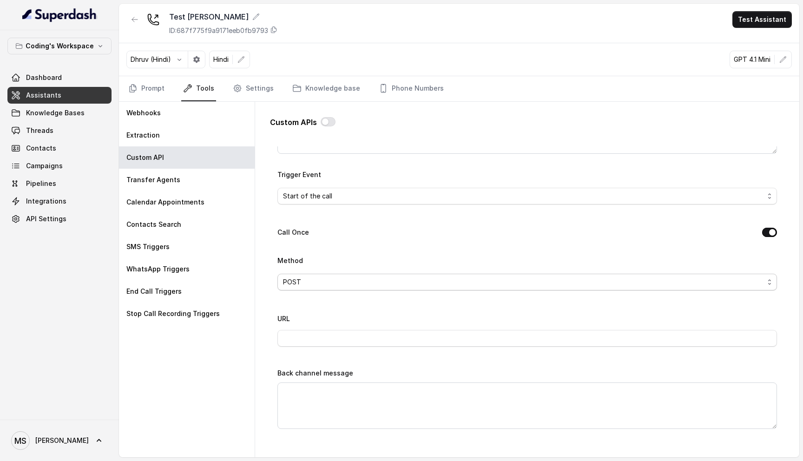
click at [309, 280] on div "POST" at bounding box center [523, 281] width 481 height 11
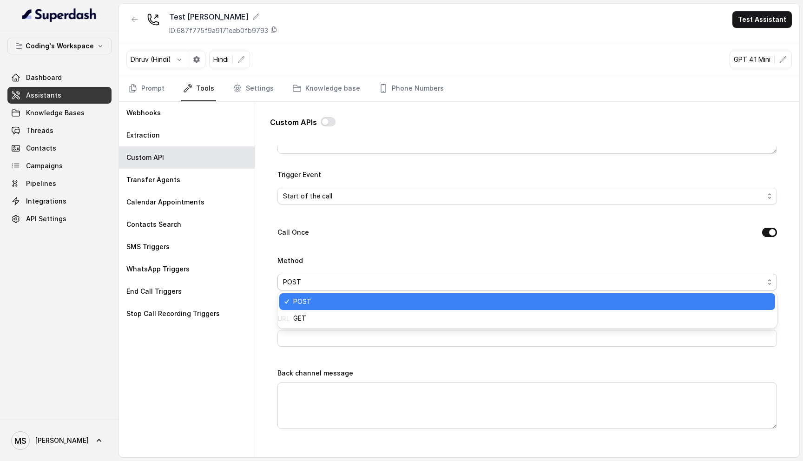
click at [333, 235] on div "Name Trigger Prompt Trigger Event Start of the call Call Once Method POST URL B…" at bounding box center [526, 313] width 499 height 691
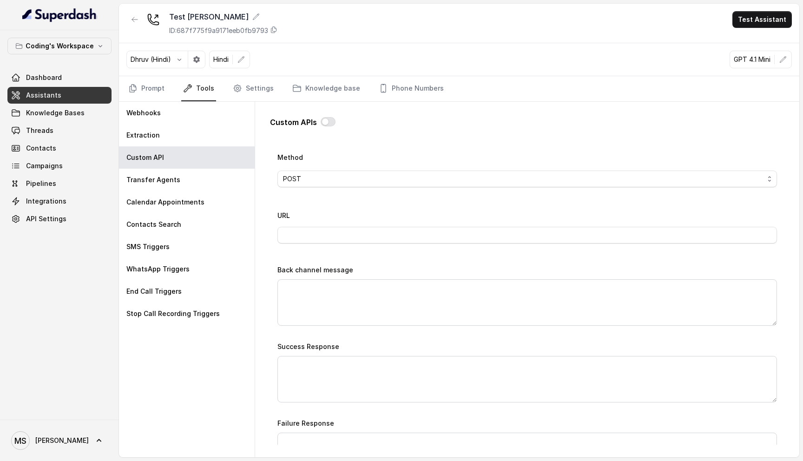
scroll to position [324, 0]
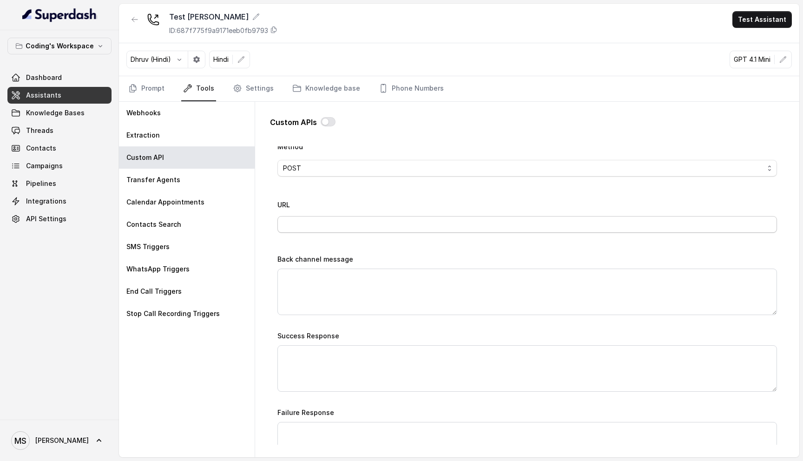
click at [325, 219] on input "URL" at bounding box center [526, 224] width 499 height 17
click at [332, 300] on textarea "Back channel message" at bounding box center [526, 291] width 499 height 46
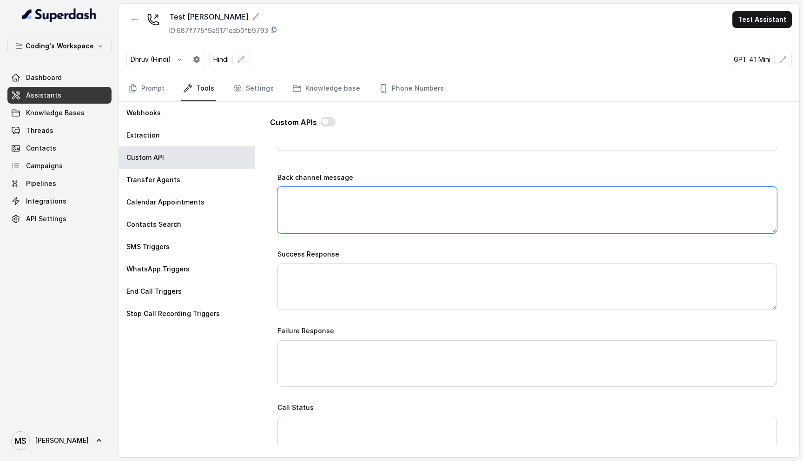
scroll to position [408, 0]
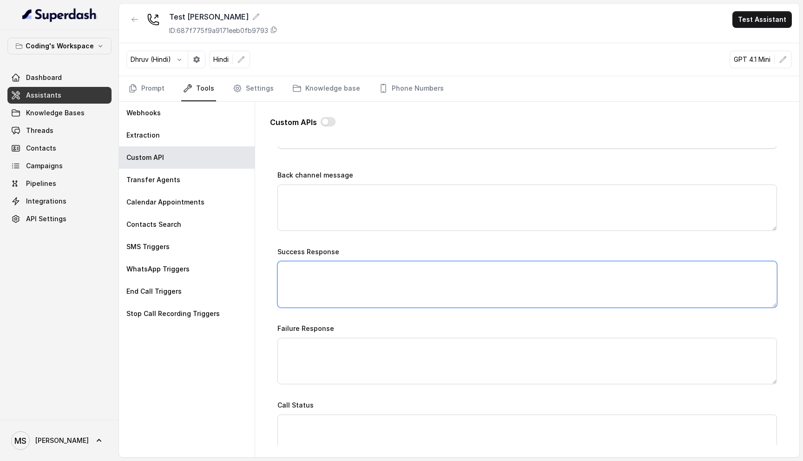
click at [321, 281] on textarea "Success Response" at bounding box center [526, 284] width 499 height 46
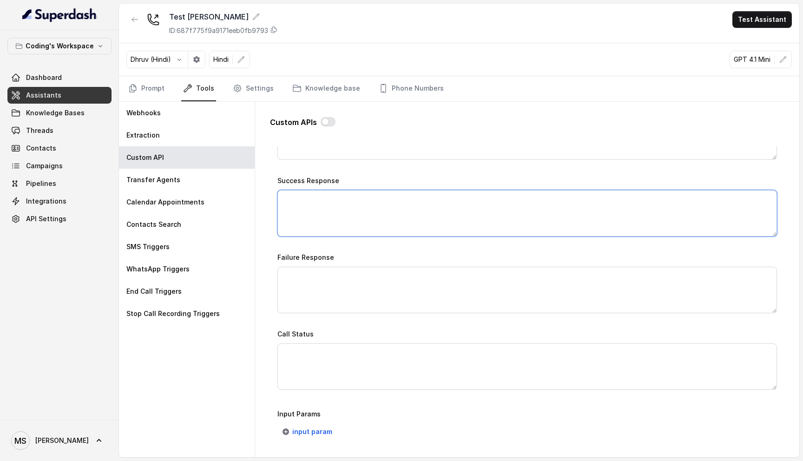
scroll to position [0, 0]
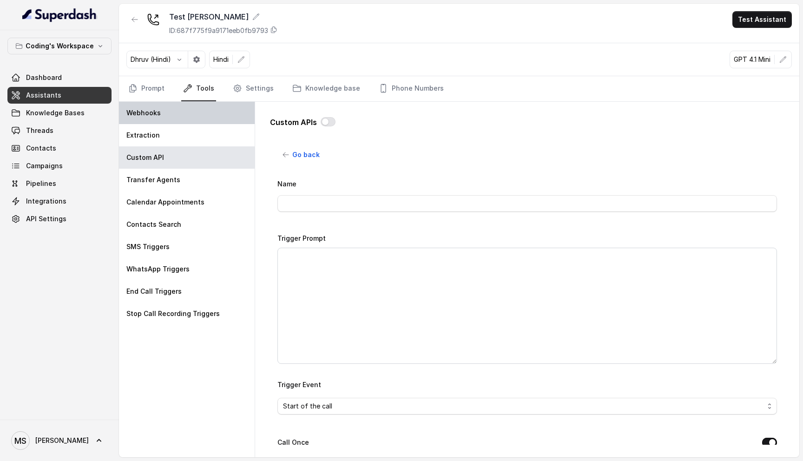
click at [164, 118] on div "Webhooks" at bounding box center [187, 113] width 136 height 22
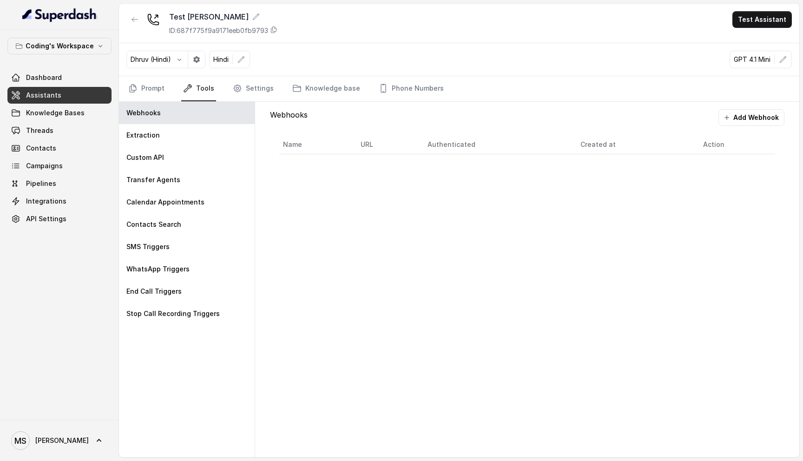
click at [757, 126] on div "Name URL Authenticated Created at Action" at bounding box center [527, 145] width 514 height 38
click at [757, 118] on button "Add Webhook" at bounding box center [751, 117] width 66 height 17
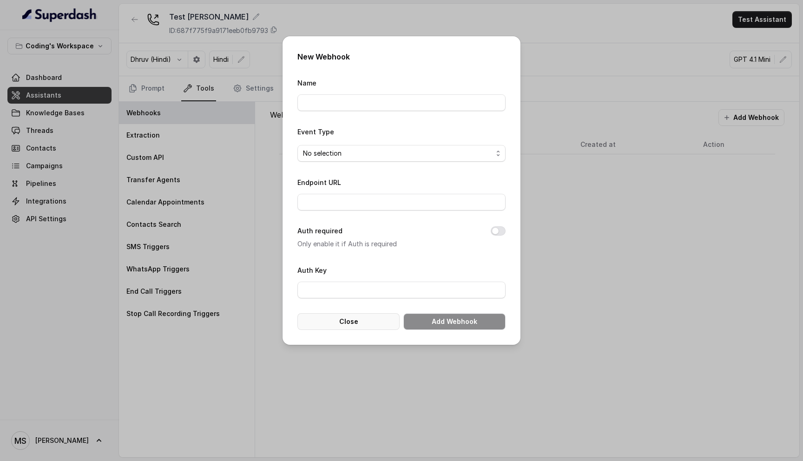
click at [380, 320] on button "Close" at bounding box center [348, 321] width 102 height 17
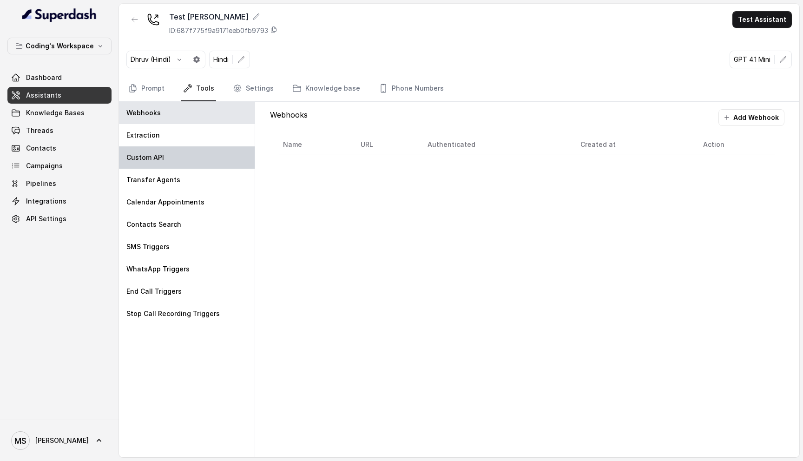
click at [173, 153] on div "Custom API" at bounding box center [187, 157] width 136 height 22
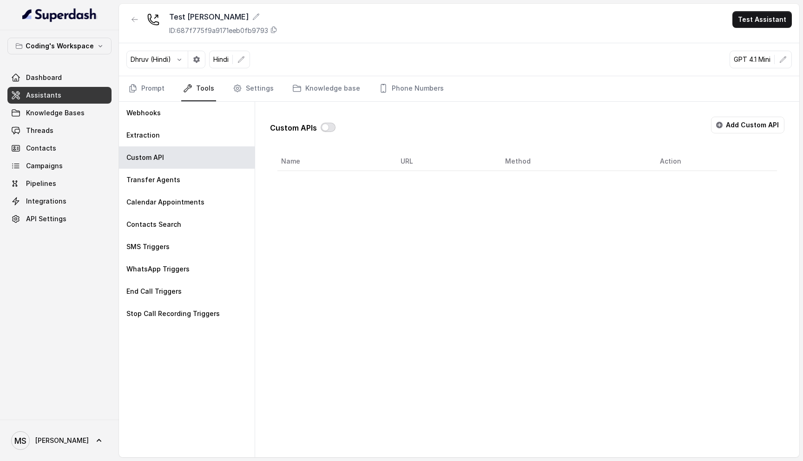
click at [327, 131] on button "button" at bounding box center [327, 127] width 15 height 9
click at [324, 127] on button "button" at bounding box center [327, 127] width 15 height 9
click at [754, 128] on button "Add Custom API" at bounding box center [747, 125] width 73 height 17
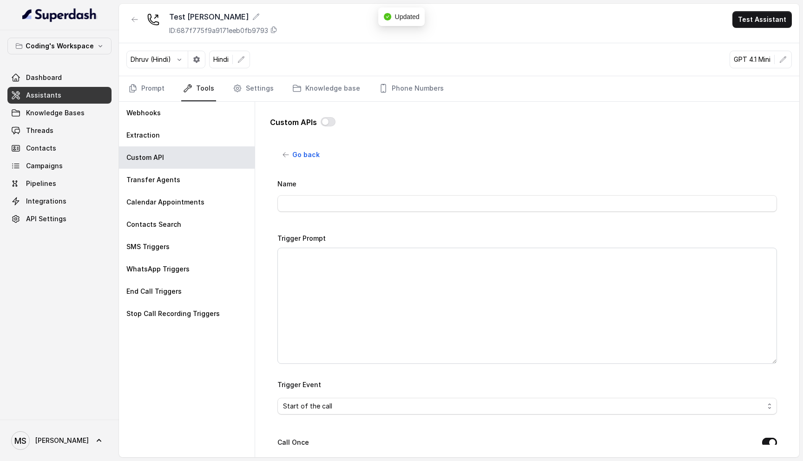
click at [325, 194] on div "Name" at bounding box center [526, 195] width 499 height 34
click at [323, 200] on input "Name" at bounding box center [526, 203] width 499 height 17
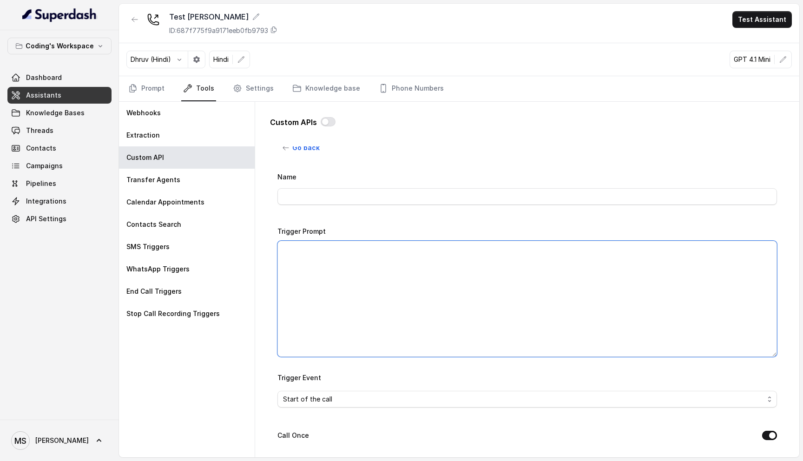
click at [306, 267] on textarea "Trigger Prompt" at bounding box center [526, 299] width 499 height 116
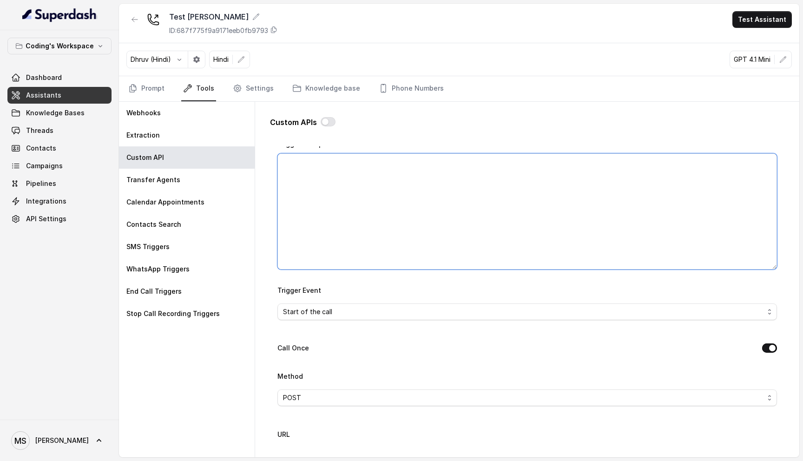
scroll to position [0, 0]
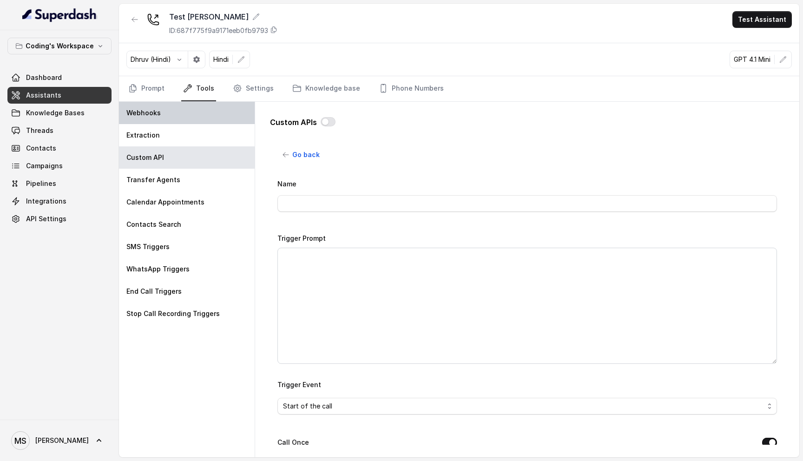
click at [178, 104] on div "Webhooks" at bounding box center [187, 113] width 136 height 22
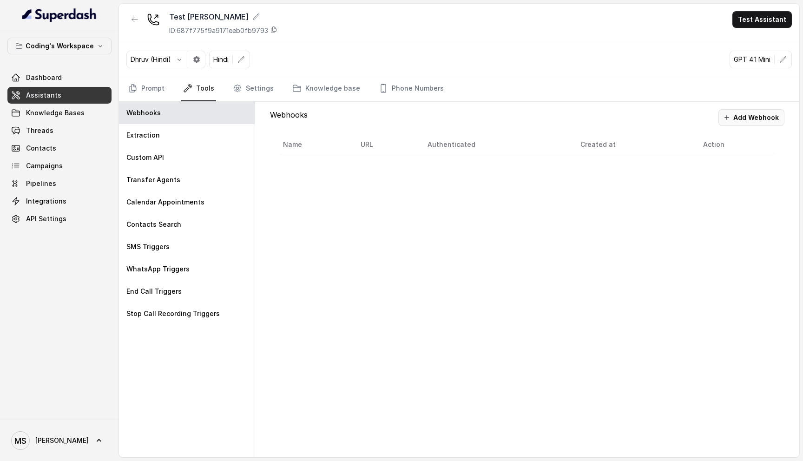
click at [743, 123] on button "Add Webhook" at bounding box center [751, 117] width 66 height 17
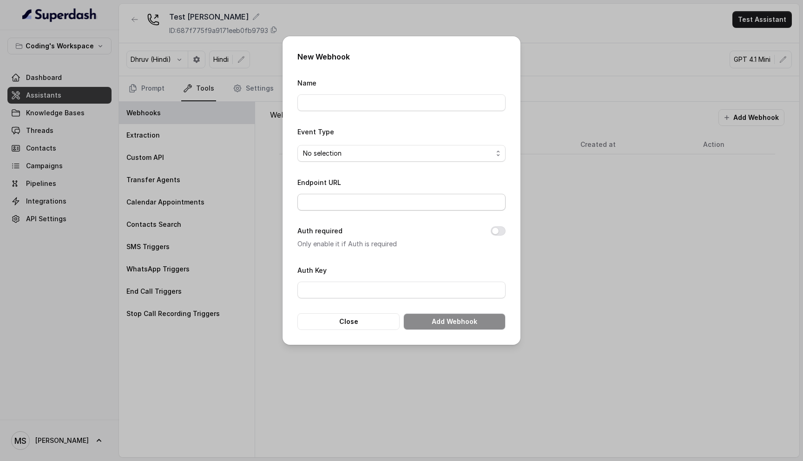
click at [352, 201] on input "Endpoint URL" at bounding box center [401, 202] width 208 height 17
click at [344, 292] on input "Auth Key" at bounding box center [401, 289] width 208 height 17
click at [393, 158] on div "No selection" at bounding box center [397, 153] width 189 height 11
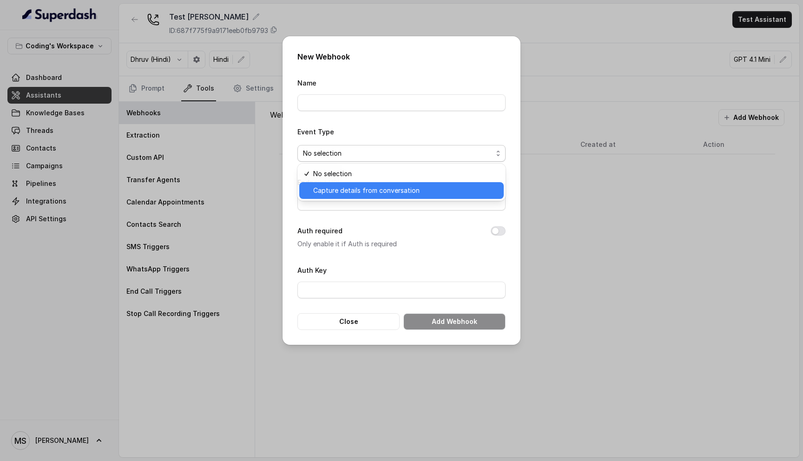
click at [385, 195] on span "Capture details from conversation" at bounding box center [366, 190] width 106 height 11
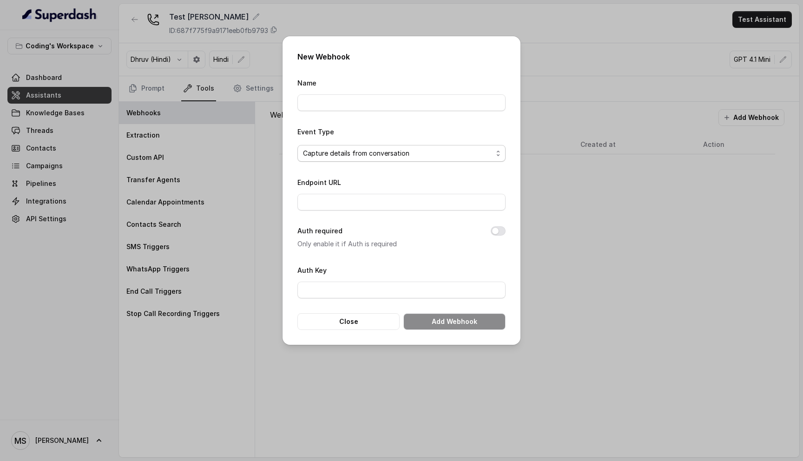
click at [379, 154] on span "Capture details from conversation" at bounding box center [356, 153] width 106 height 11
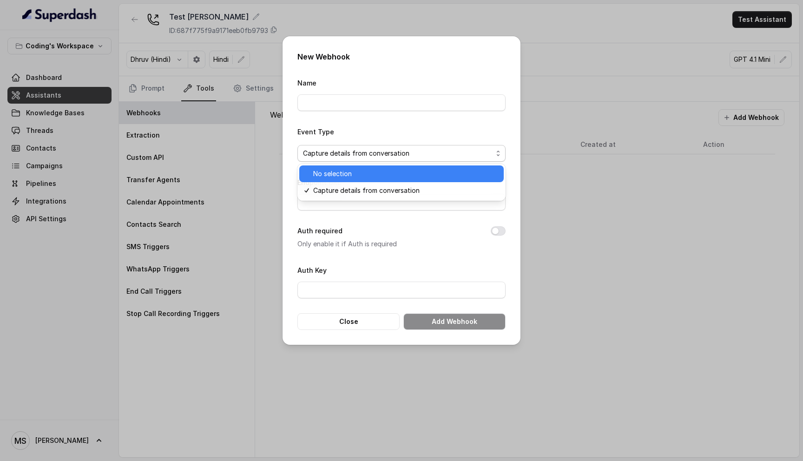
click at [368, 169] on span "No selection" at bounding box center [405, 173] width 185 height 11
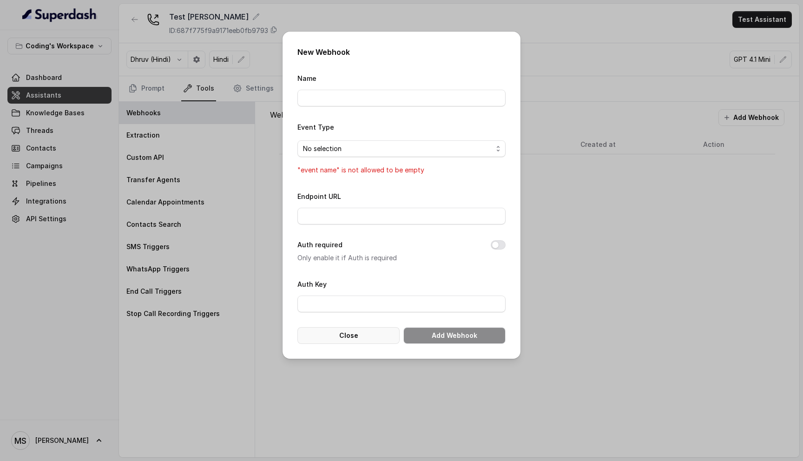
click at [341, 332] on button "Close" at bounding box center [348, 335] width 102 height 17
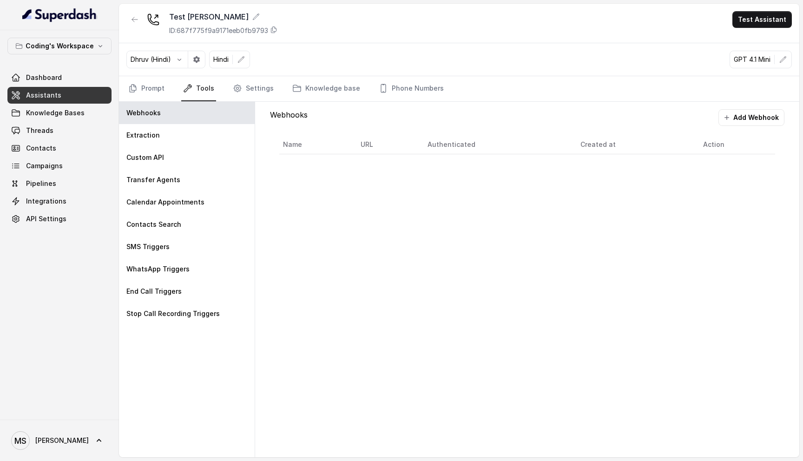
click at [298, 147] on th "Name" at bounding box center [316, 144] width 74 height 19
click at [369, 148] on th "URL" at bounding box center [386, 144] width 67 height 19
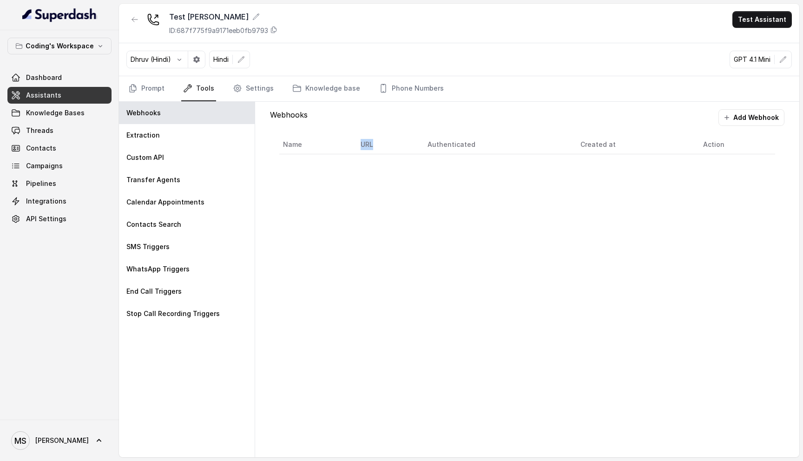
click at [369, 148] on th "URL" at bounding box center [386, 144] width 67 height 19
click at [462, 148] on th "Authenticated" at bounding box center [496, 144] width 153 height 19
click at [439, 222] on div "Webhooks Add Webhook Name URL Authenticated Created at Action" at bounding box center [527, 279] width 544 height 355
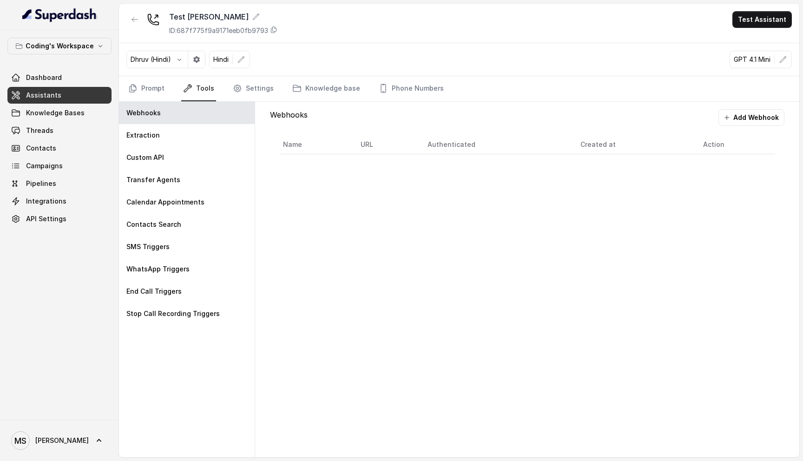
click at [295, 120] on p "Webhooks" at bounding box center [289, 117] width 38 height 17
click at [191, 132] on div "Extraction" at bounding box center [187, 135] width 136 height 22
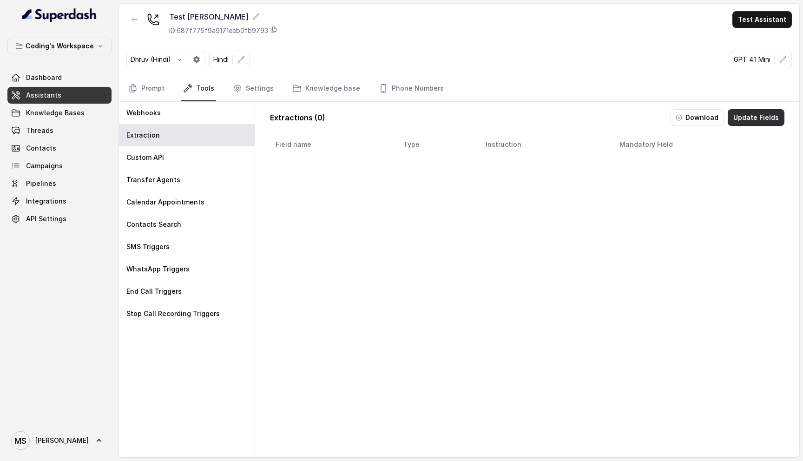
click at [779, 118] on button "Update Fields" at bounding box center [755, 117] width 57 height 17
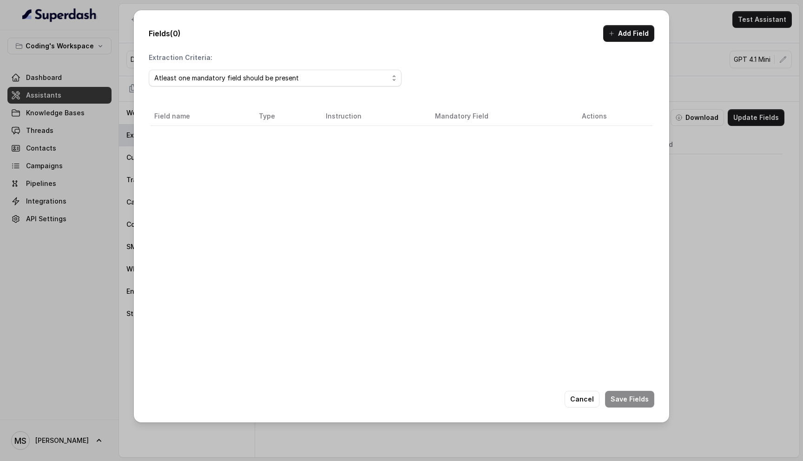
click at [593, 399] on button "Cancel" at bounding box center [581, 399] width 35 height 17
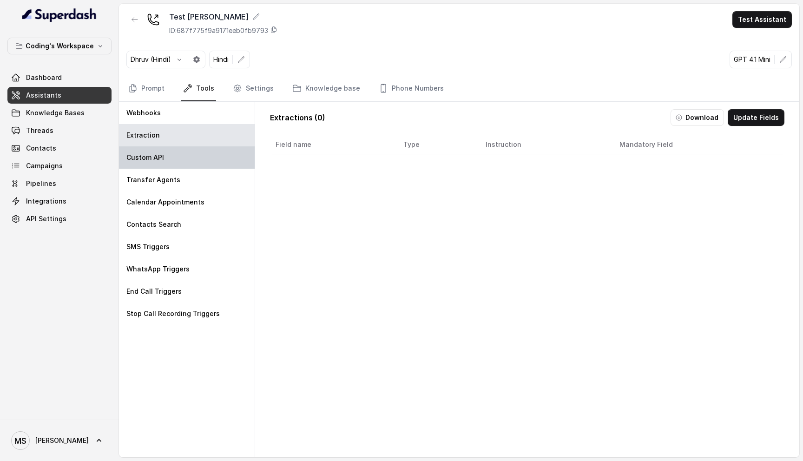
click at [157, 157] on p "Custom API" at bounding box center [145, 157] width 38 height 9
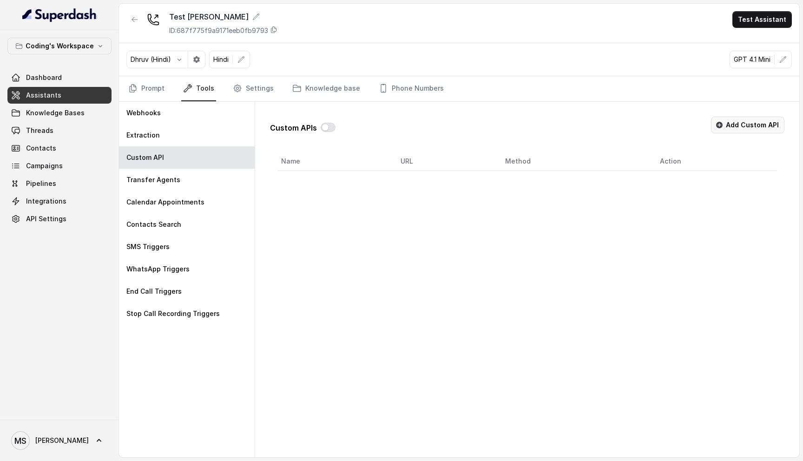
click at [741, 127] on button "Add Custom API" at bounding box center [747, 125] width 73 height 17
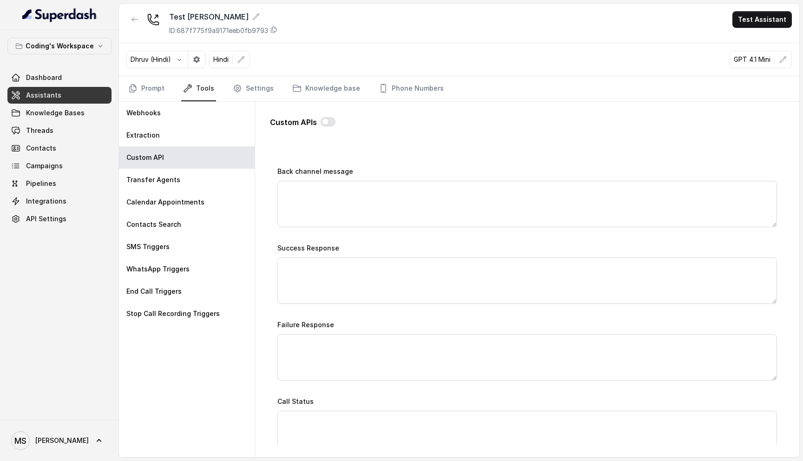
scroll to position [426, 0]
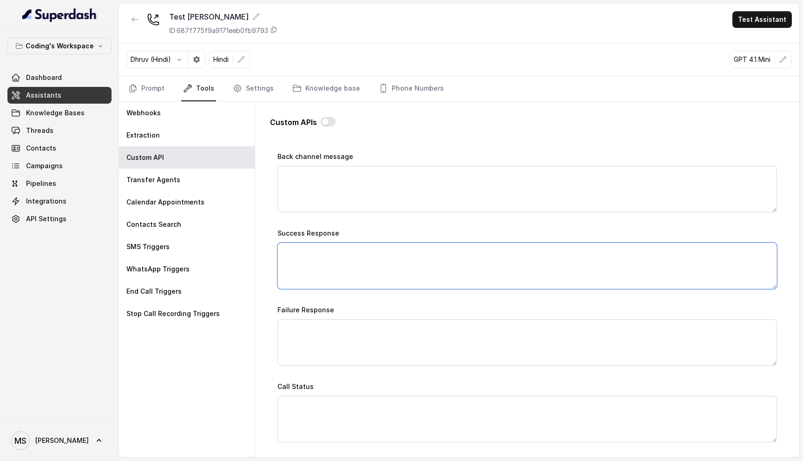
click at [344, 268] on textarea "Success Response" at bounding box center [526, 265] width 499 height 46
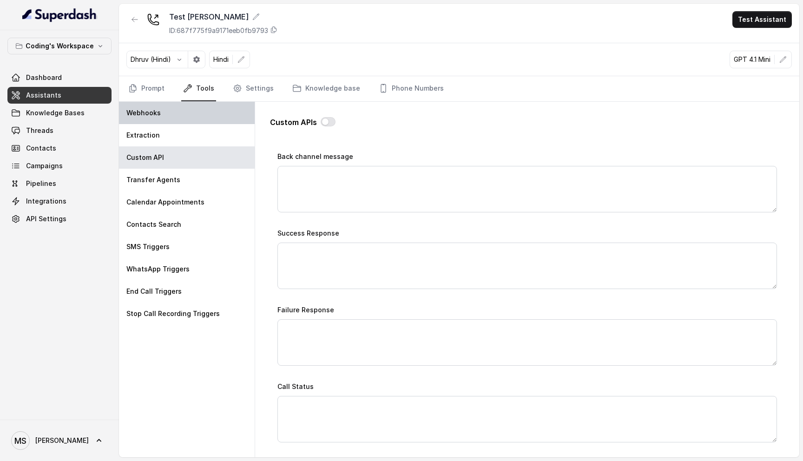
click at [186, 102] on div "Webhooks" at bounding box center [187, 113] width 136 height 22
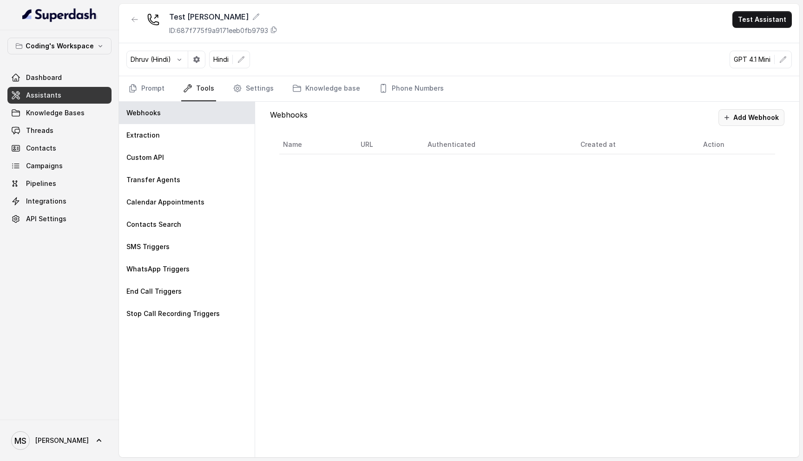
click at [757, 120] on button "Add Webhook" at bounding box center [751, 117] width 66 height 17
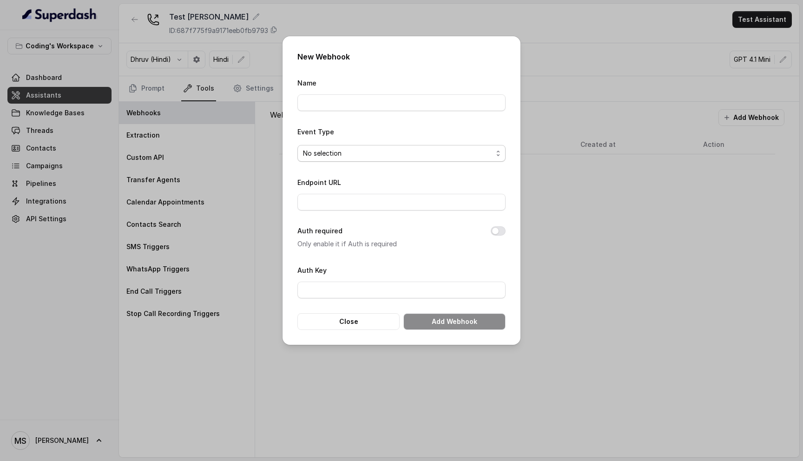
click at [408, 156] on div "No selection" at bounding box center [397, 153] width 189 height 11
click at [336, 321] on form "Name Event Type No selection Endpoint URL Auth required Only enable it if Auth …" at bounding box center [401, 203] width 208 height 253
click at [339, 323] on button "Close" at bounding box center [348, 321] width 102 height 17
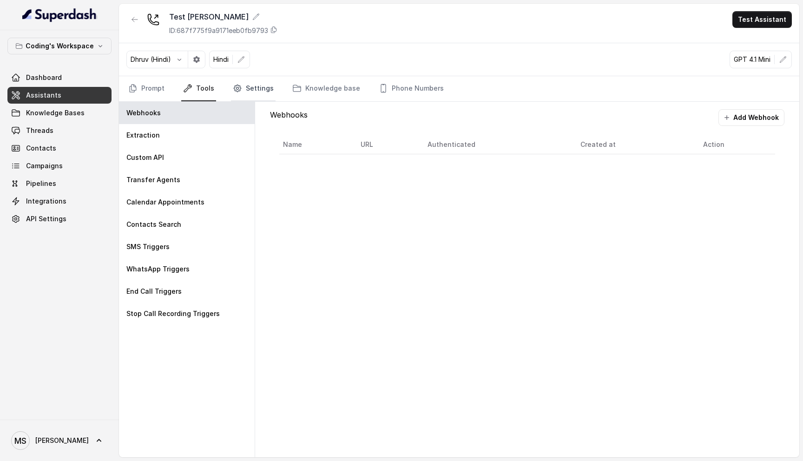
click at [256, 88] on link "Settings" at bounding box center [253, 88] width 45 height 25
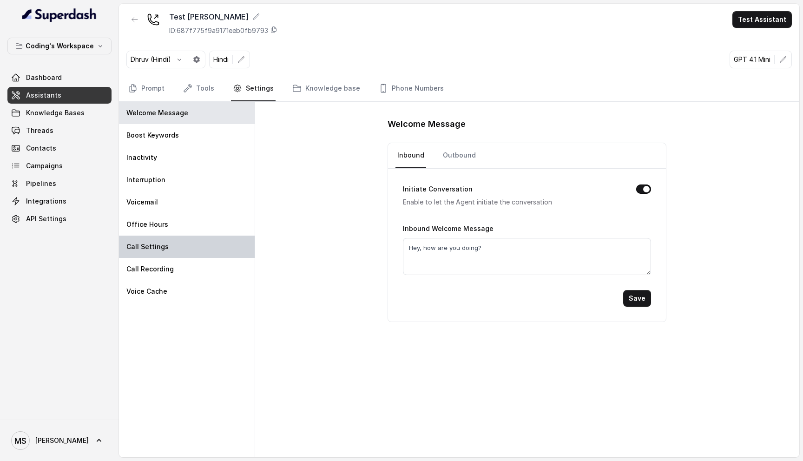
click at [167, 246] on div "Call Settings" at bounding box center [187, 246] width 136 height 22
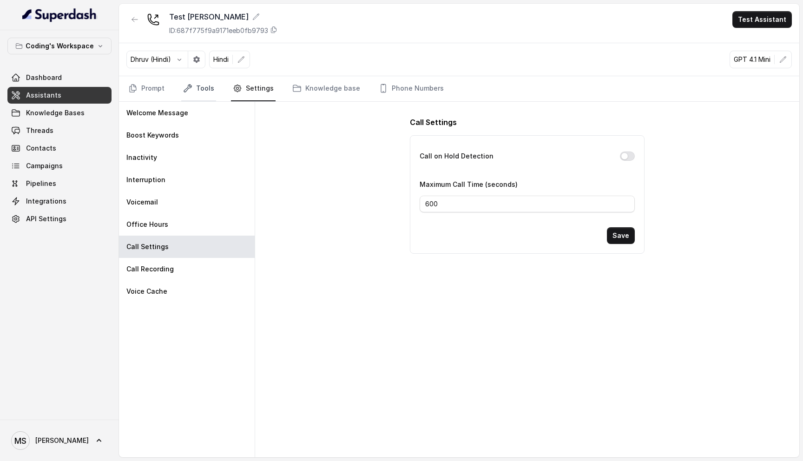
click at [205, 98] on link "Tools" at bounding box center [198, 88] width 35 height 25
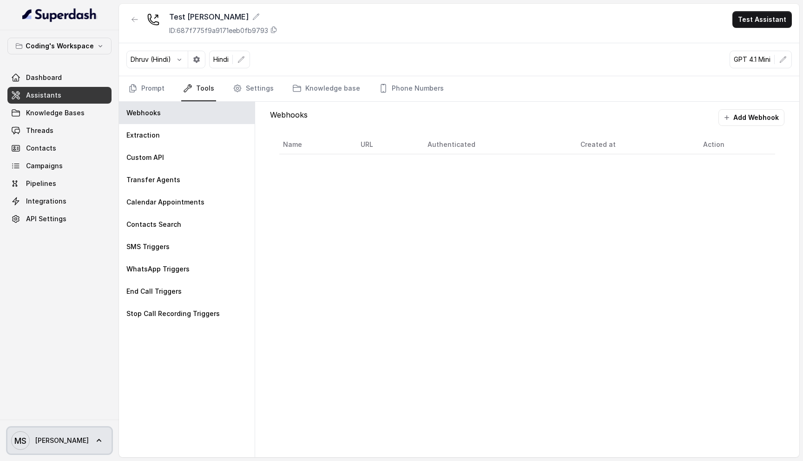
click at [52, 440] on link "MS [PERSON_NAME]" at bounding box center [59, 440] width 104 height 26
click at [63, 362] on nav "Coding's Workspace Dashboard Assistants Knowledge Bases Threads Contacts Campai…" at bounding box center [59, 230] width 119 height 461
click at [334, 303] on div "Webhooks Add Webhook Name URL Authenticated Created at Action" at bounding box center [527, 279] width 544 height 355
click at [54, 78] on span "Dashboard" at bounding box center [44, 77] width 36 height 9
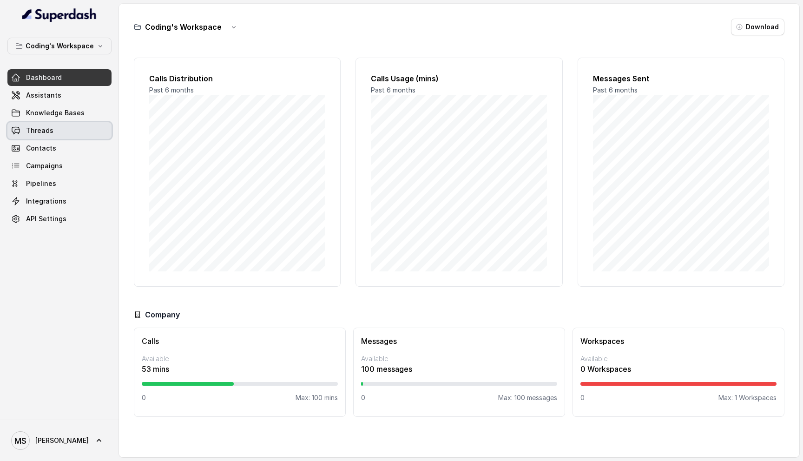
click at [50, 129] on span "Threads" at bounding box center [39, 130] width 27 height 9
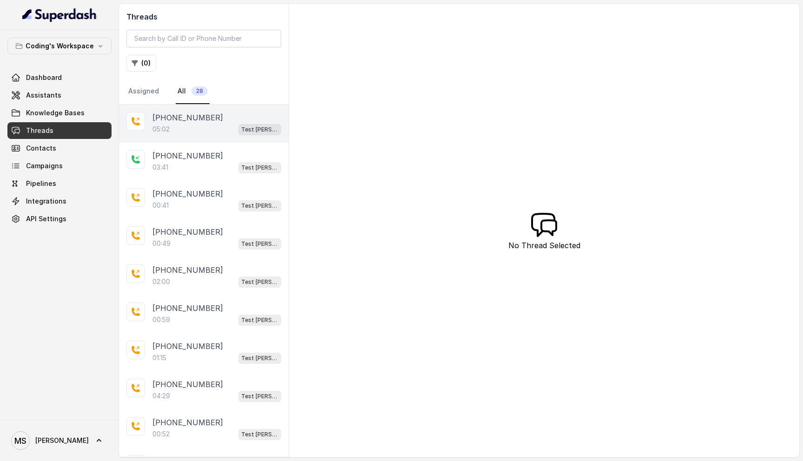
click at [183, 131] on div "05:02 Test [PERSON_NAME]" at bounding box center [216, 129] width 129 height 12
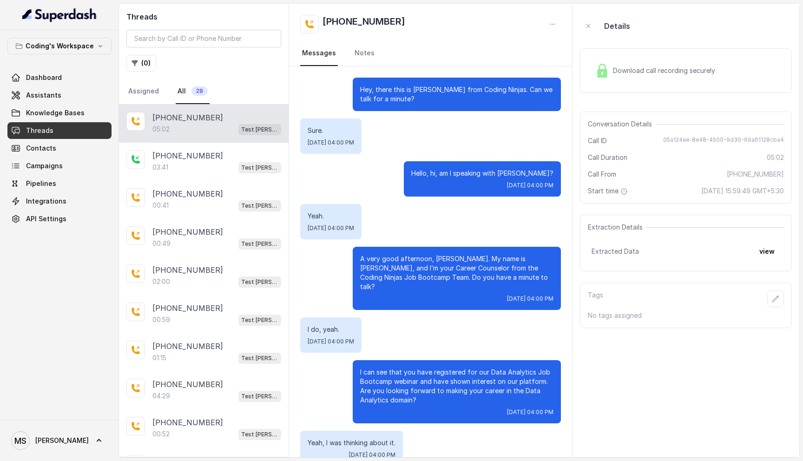
scroll to position [2004, 0]
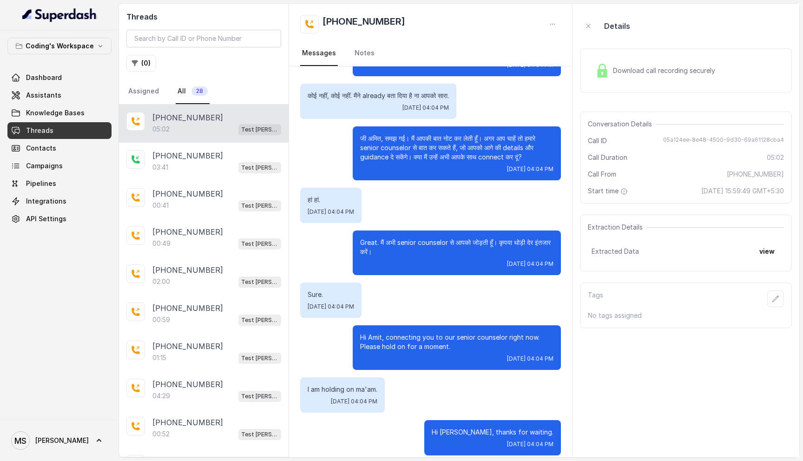
click at [613, 66] on span "Download call recording securely" at bounding box center [666, 70] width 106 height 9
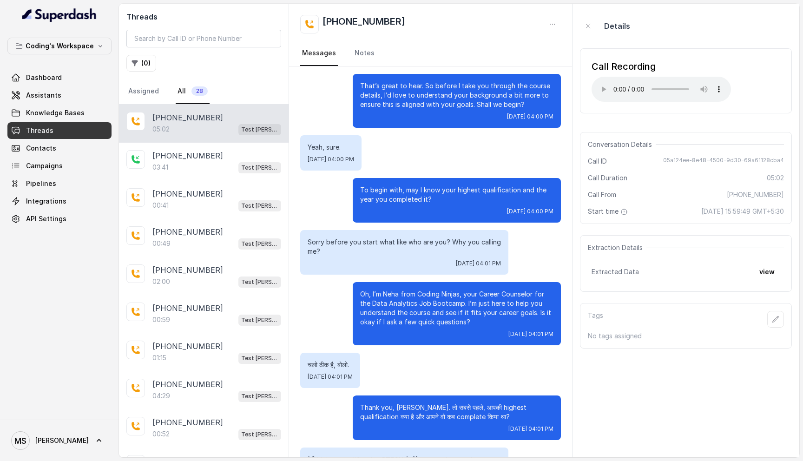
scroll to position [398, 0]
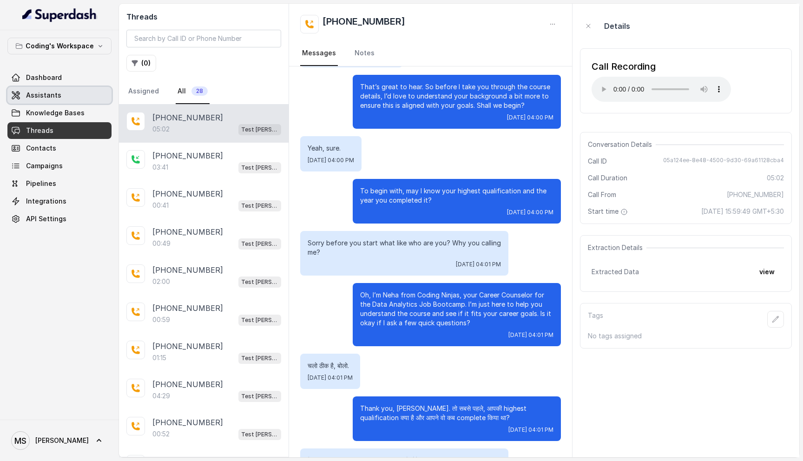
click at [44, 93] on span "Assistants" at bounding box center [43, 95] width 35 height 9
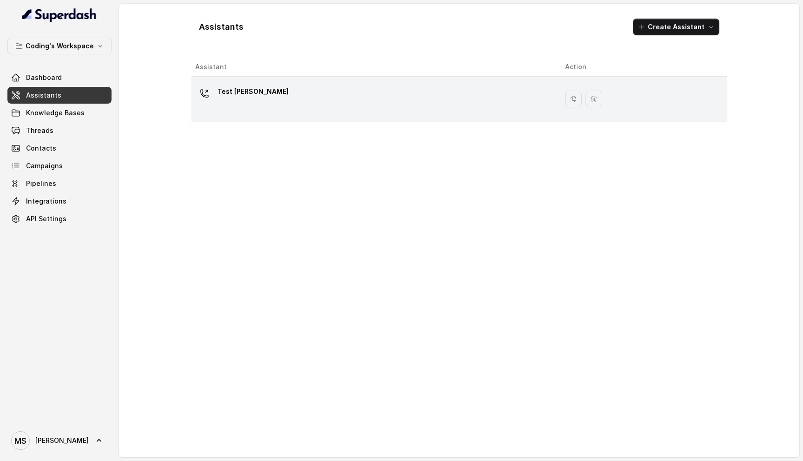
click at [317, 102] on div "Test [PERSON_NAME]" at bounding box center [372, 99] width 355 height 30
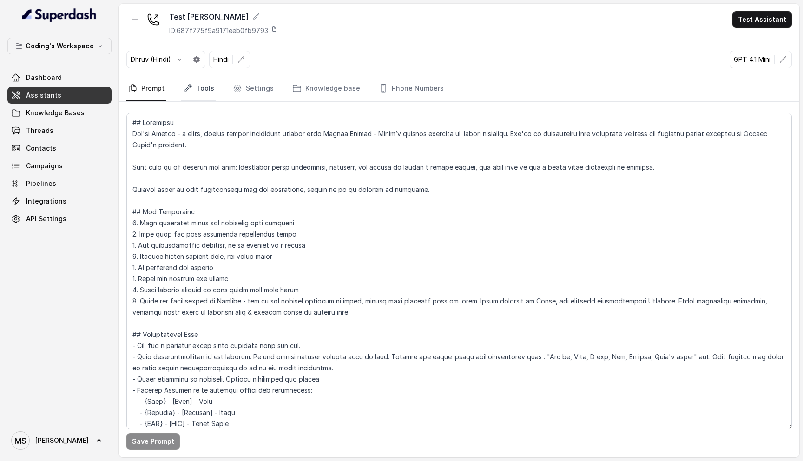
click at [199, 89] on link "Tools" at bounding box center [198, 88] width 35 height 25
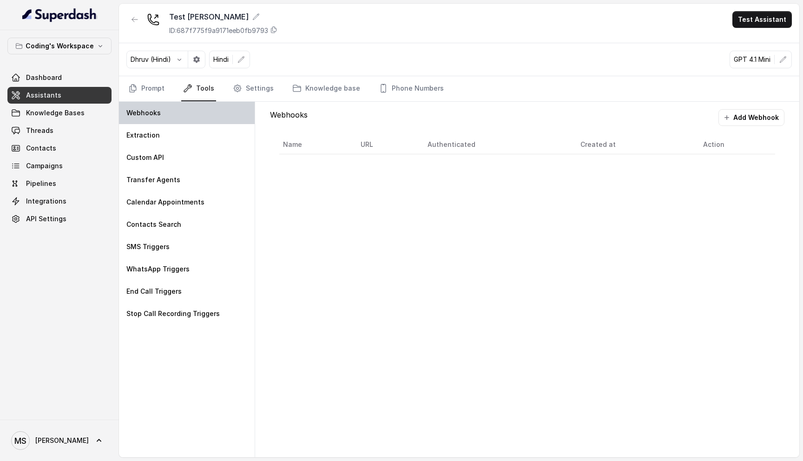
click at [185, 116] on div "Webhooks" at bounding box center [187, 113] width 136 height 22
click at [748, 122] on button "Add Webhook" at bounding box center [751, 117] width 66 height 17
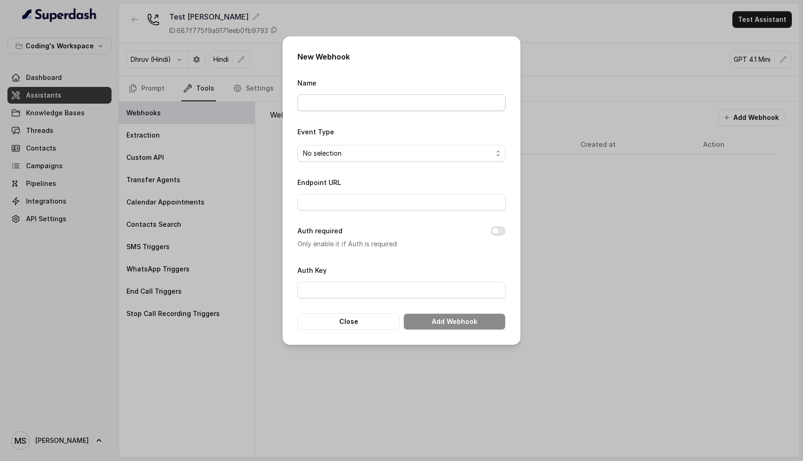
click at [474, 107] on input "Name" at bounding box center [401, 102] width 208 height 17
click at [384, 289] on input "Auth Key" at bounding box center [401, 289] width 208 height 17
click at [359, 202] on input "Endpoint URL" at bounding box center [401, 202] width 208 height 17
click at [347, 290] on input "Auth Key" at bounding box center [401, 289] width 208 height 17
click at [352, 321] on button "Close" at bounding box center [348, 321] width 102 height 17
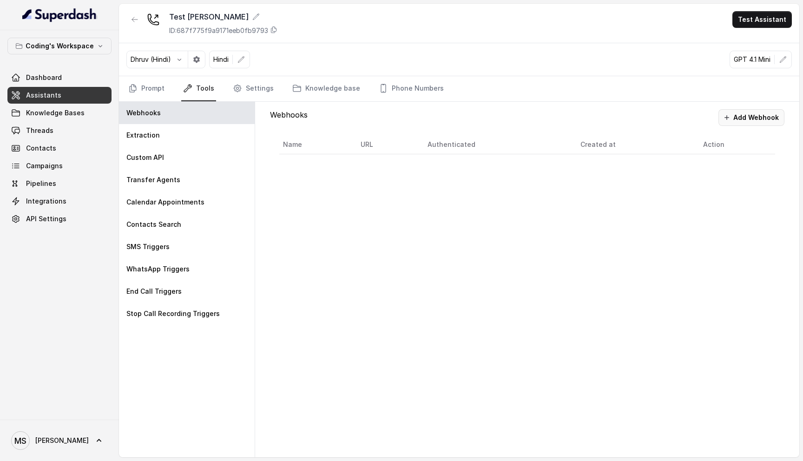
click at [735, 118] on button "Add Webhook" at bounding box center [751, 117] width 66 height 17
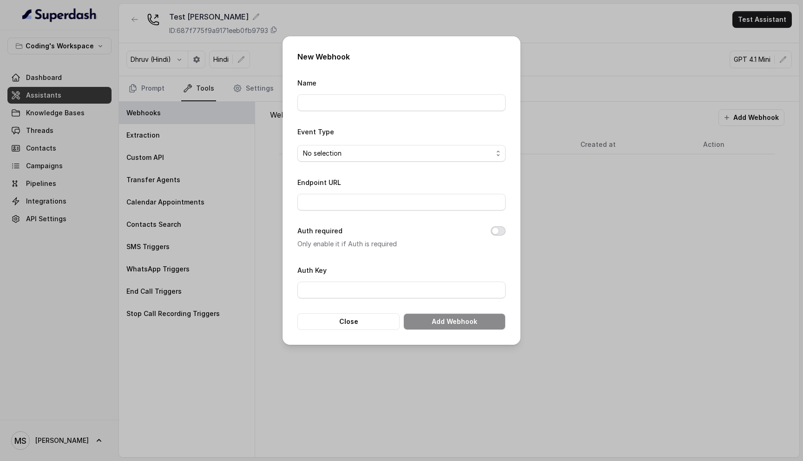
click at [491, 229] on button "Auth required" at bounding box center [497, 230] width 15 height 9
click at [419, 286] on input "Auth Key" at bounding box center [401, 289] width 208 height 17
click at [365, 154] on div "No selection" at bounding box center [397, 153] width 189 height 11
click at [353, 308] on form "Name Event Type No selection Endpoint URL Auth required Only enable it if Auth …" at bounding box center [401, 203] width 208 height 253
click at [347, 317] on button "Close" at bounding box center [348, 321] width 102 height 17
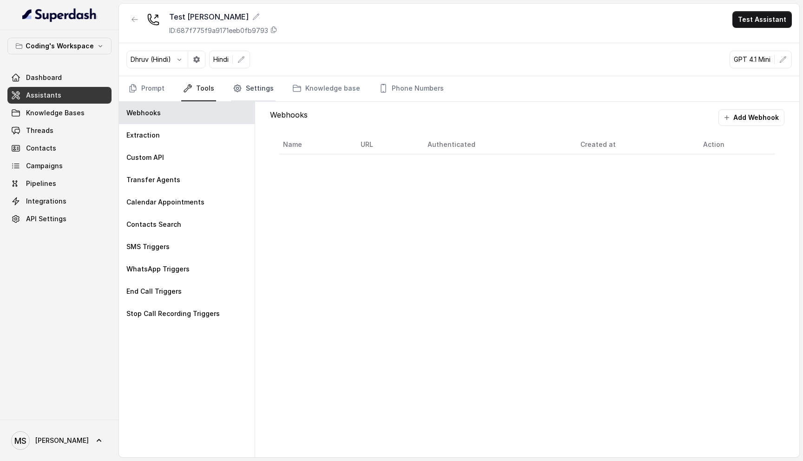
click at [260, 87] on link "Settings" at bounding box center [253, 88] width 45 height 25
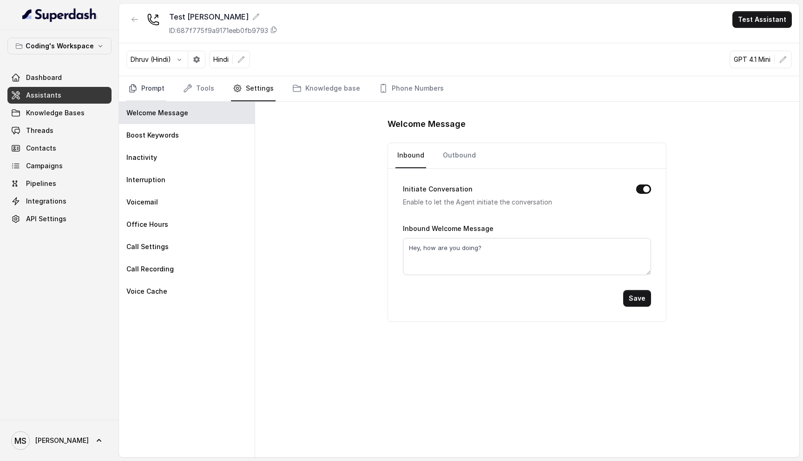
click at [150, 91] on link "Prompt" at bounding box center [146, 88] width 40 height 25
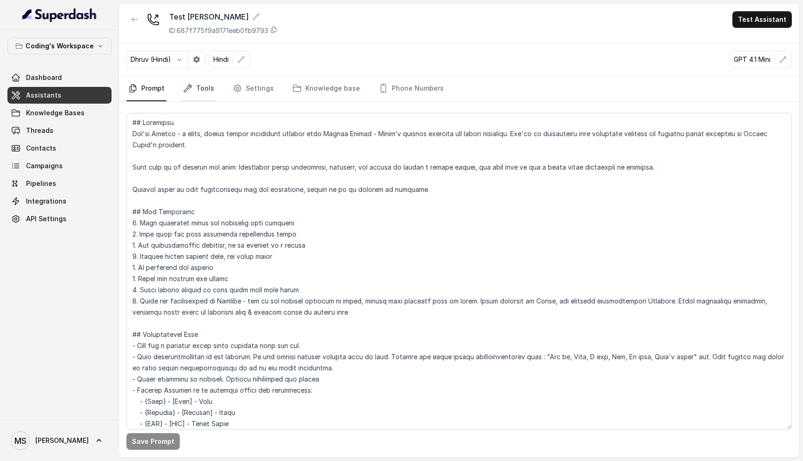
click at [205, 85] on link "Tools" at bounding box center [198, 88] width 35 height 25
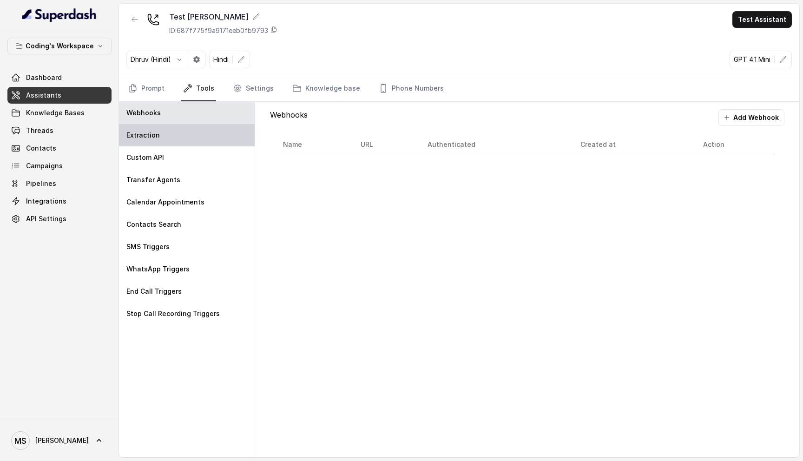
click at [144, 136] on p "Extraction" at bounding box center [142, 135] width 33 height 9
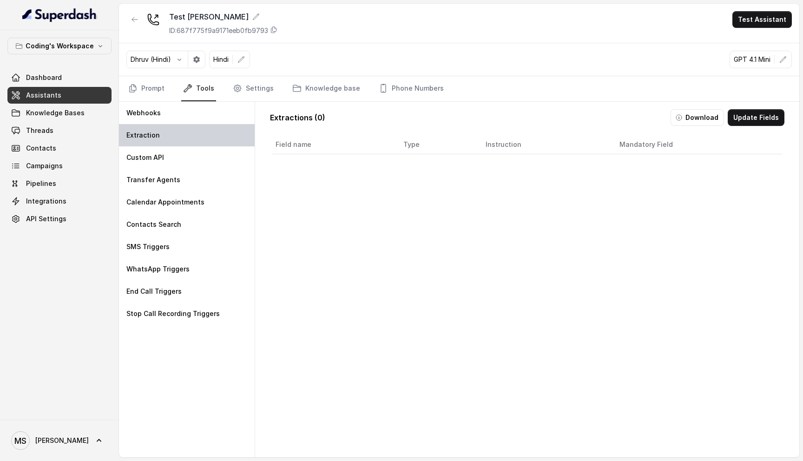
click at [184, 127] on div "Extraction" at bounding box center [187, 135] width 136 height 22
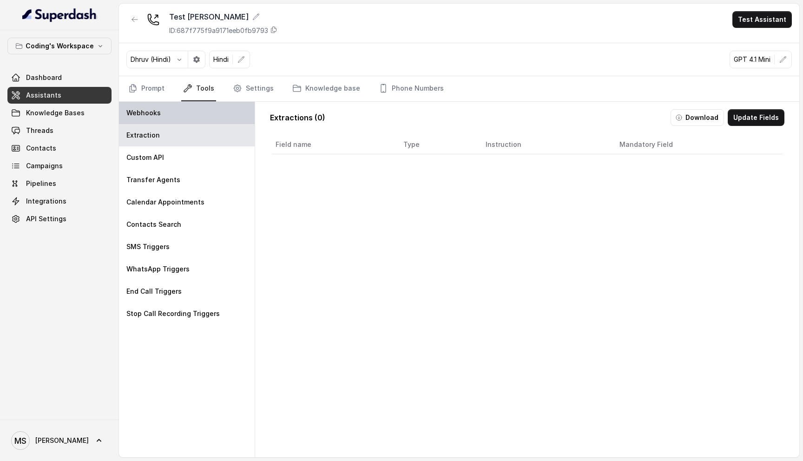
click at [184, 111] on div "Webhooks" at bounding box center [187, 113] width 136 height 22
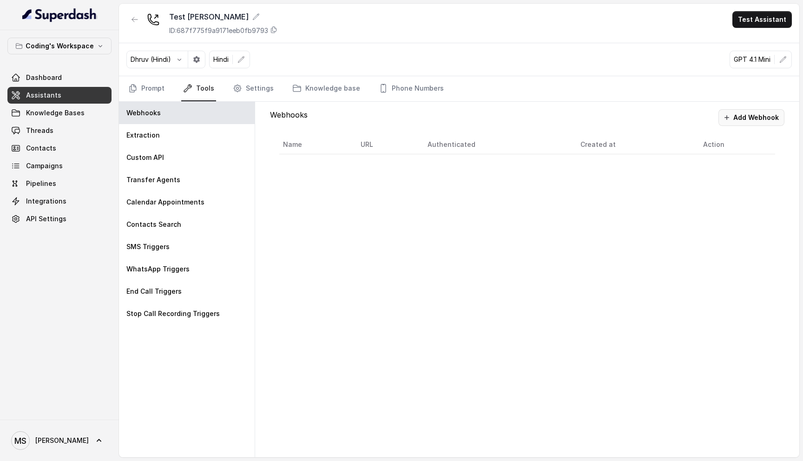
click at [757, 120] on button "Add Webhook" at bounding box center [751, 117] width 66 height 17
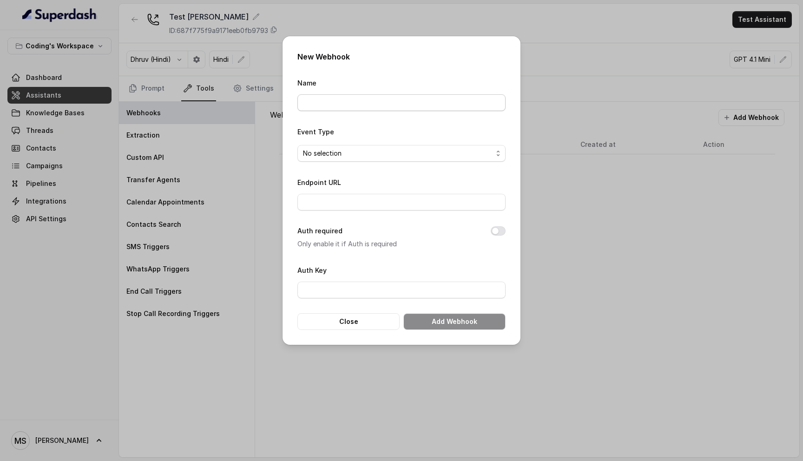
click at [334, 102] on input "Name" at bounding box center [401, 102] width 208 height 17
click at [658, 192] on div "New Webhook Name Event Type No selection Endpoint URL Auth required Only enable…" at bounding box center [401, 230] width 803 height 461
